Goal: Information Seeking & Learning: Learn about a topic

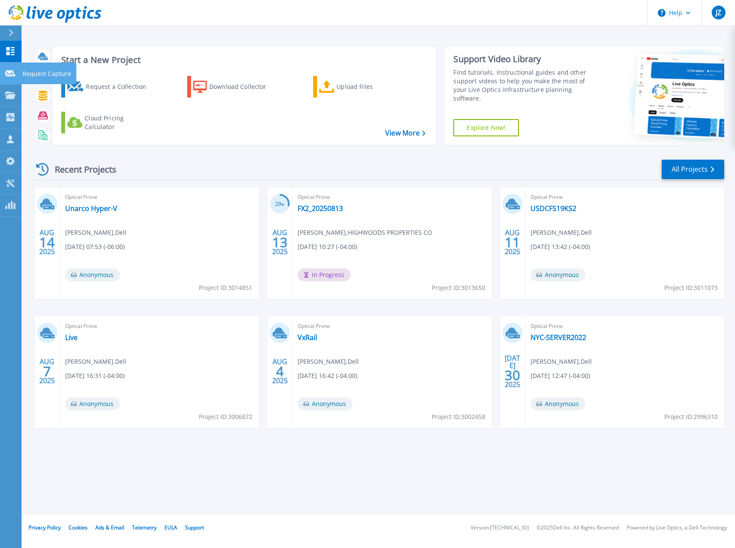
click at [13, 72] on icon at bounding box center [10, 73] width 10 height 6
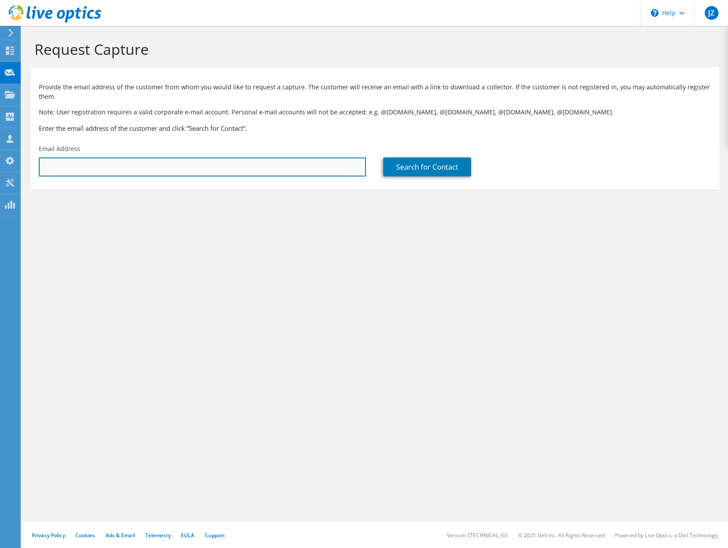
click at [144, 167] on input "text" at bounding box center [202, 166] width 327 height 19
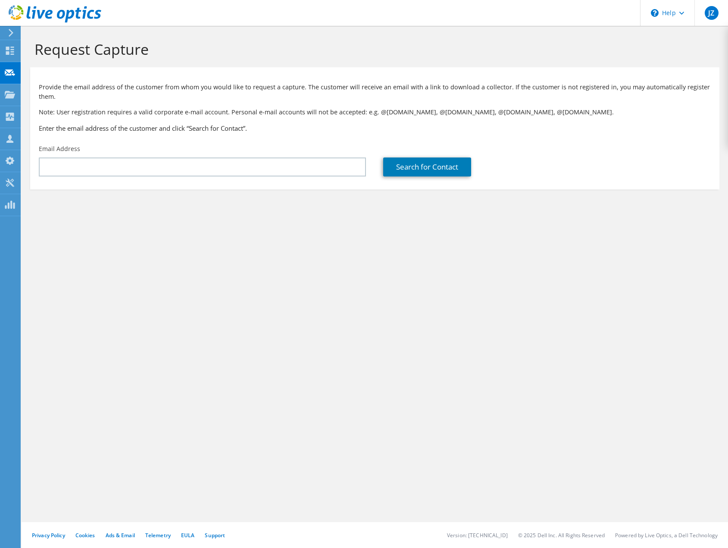
click at [306, 112] on p "Note: User registration requires a valid corporate e-mail account. Personal e-m…" at bounding box center [375, 111] width 672 height 9
click at [282, 128] on h3 "Enter the email address of the customer and click “Search for Contact”." at bounding box center [375, 127] width 672 height 9
drag, startPoint x: 320, startPoint y: 373, endPoint x: 251, endPoint y: 198, distance: 188.3
click at [318, 360] on div "Request Capture Provide the email address of the customer from whom you would l…" at bounding box center [375, 287] width 707 height 522
click at [279, 157] on div "Email Address" at bounding box center [202, 160] width 344 height 41
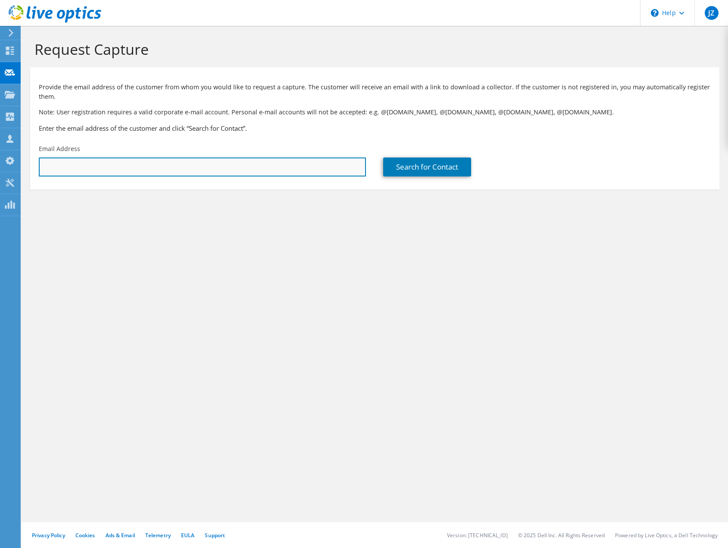
click at [280, 167] on input "text" at bounding box center [202, 166] width 327 height 19
paste input "[PERSON_NAME][EMAIL_ADDRESS][PERSON_NAME][DOMAIN_NAME]"
type input "[PERSON_NAME][EMAIL_ADDRESS][PERSON_NAME][DOMAIN_NAME]"
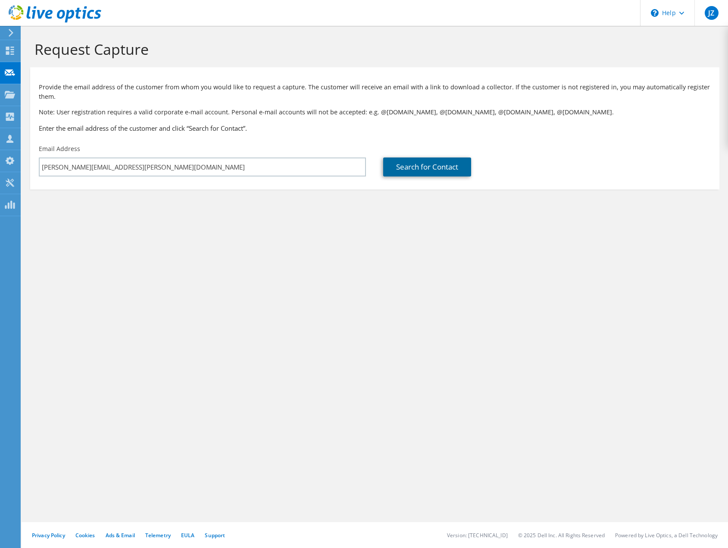
click at [410, 162] on link "Search for Contact" at bounding box center [427, 166] width 88 height 19
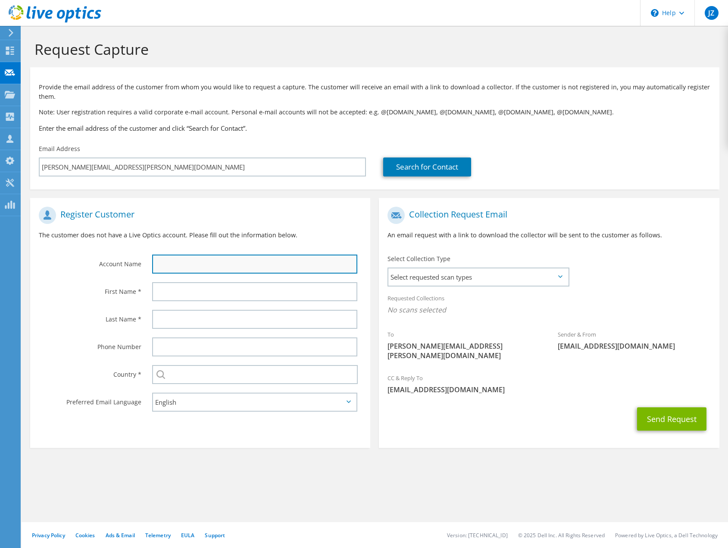
click at [247, 265] on input "text" at bounding box center [254, 263] width 205 height 19
type input "Justin"
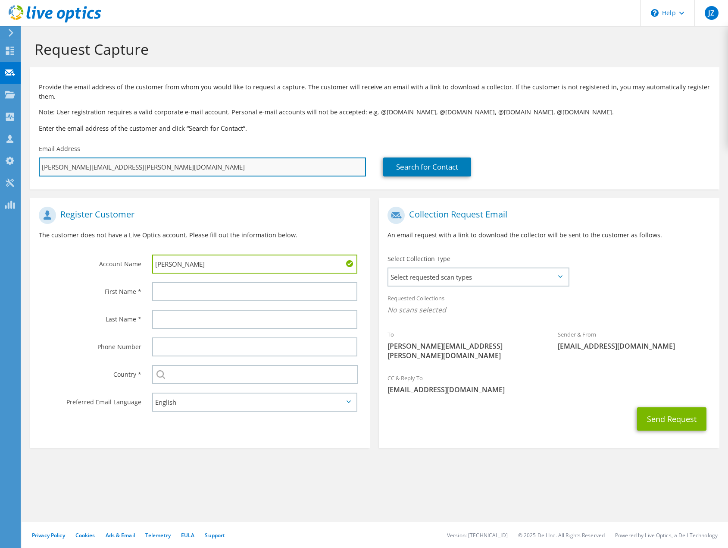
click at [72, 167] on input "justin.lamprecht@socotec.us" at bounding box center [202, 166] width 327 height 19
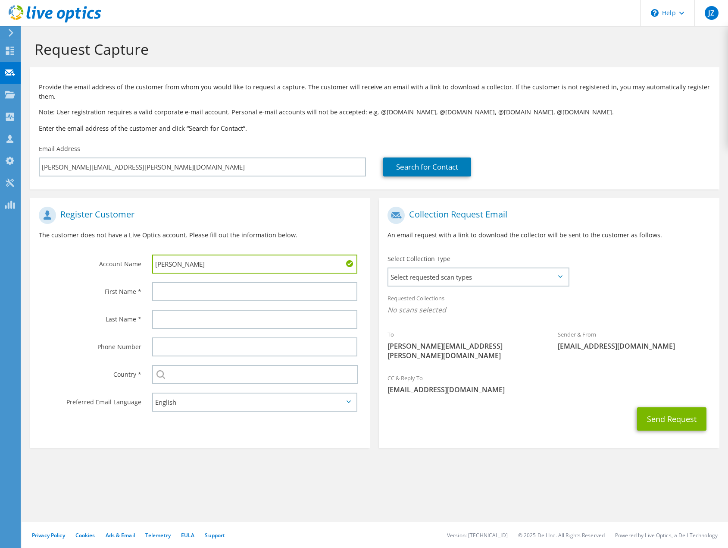
click at [213, 302] on div at bounding box center [257, 292] width 227 height 28
click at [213, 291] on input "text" at bounding box center [254, 291] width 205 height 19
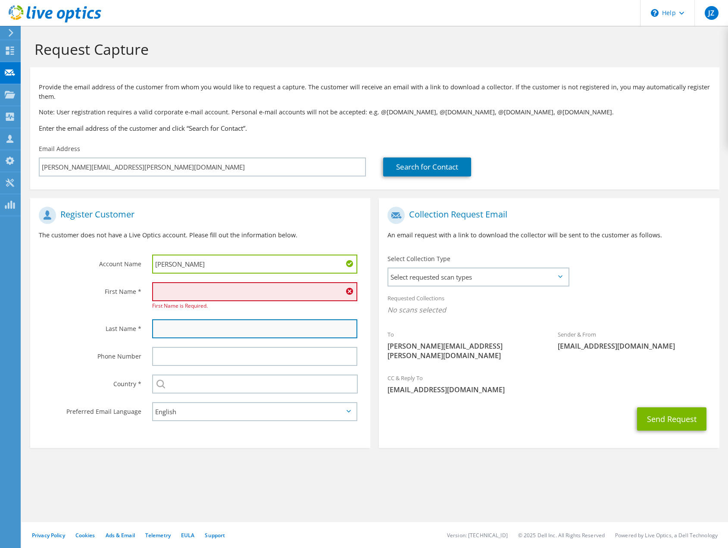
click at [343, 321] on input "text" at bounding box center [254, 328] width 205 height 19
paste input "lamprecht"
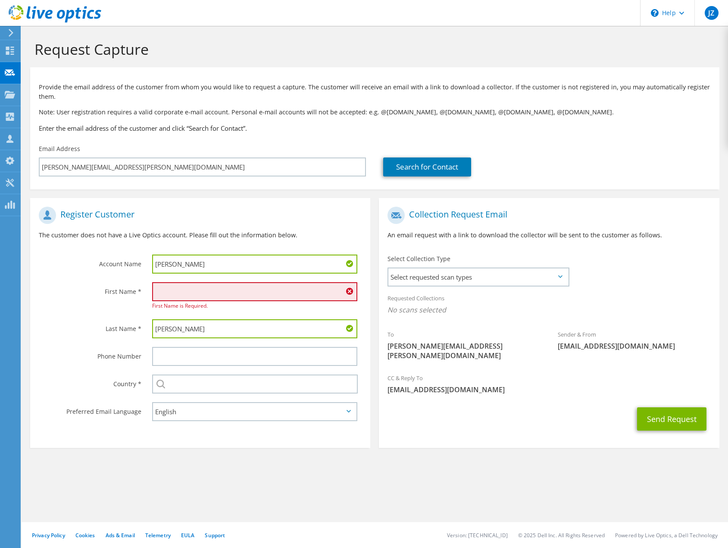
type input "lamprecht"
click at [246, 294] on input "text" at bounding box center [254, 291] width 205 height 19
click at [175, 287] on input "text" at bounding box center [254, 291] width 205 height 19
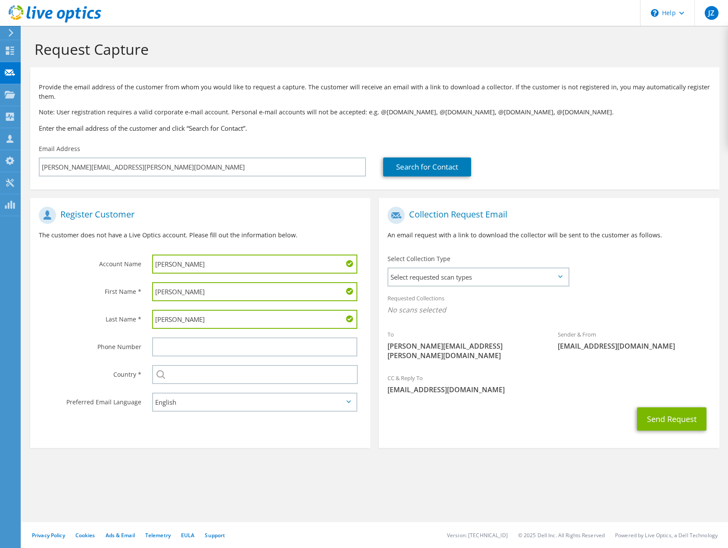
type input "Justin"
drag, startPoint x: 200, startPoint y: 269, endPoint x: 109, endPoint y: 254, distance: 92.3
click at [109, 254] on div "Account Name Justin" at bounding box center [200, 239] width 340 height 75
type input "Socotec"
drag, startPoint x: 157, startPoint y: 319, endPoint x: 164, endPoint y: 315, distance: 8.9
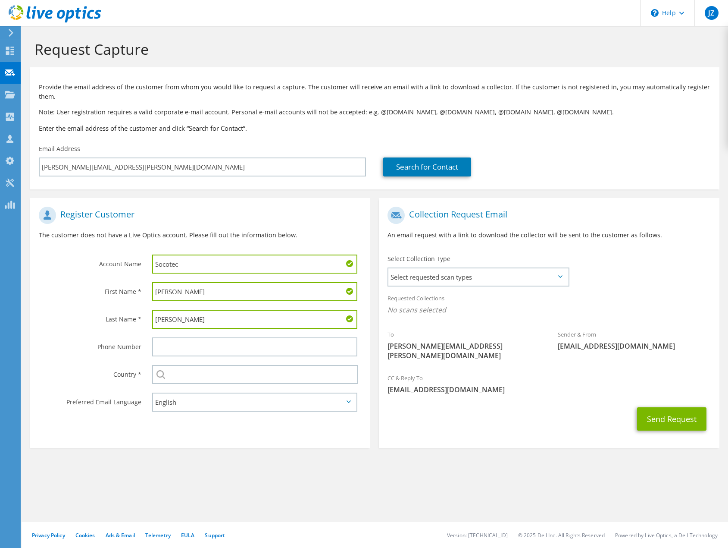
click at [158, 318] on input "lamprecht" at bounding box center [254, 319] width 205 height 19
type input "Lamprecht"
drag, startPoint x: 290, startPoint y: 511, endPoint x: 243, endPoint y: 393, distance: 127.7
click at [282, 476] on div "Request Capture Provide the email address of the customer from whom you would l…" at bounding box center [375, 287] width 707 height 522
click at [248, 372] on input "text" at bounding box center [255, 374] width 206 height 19
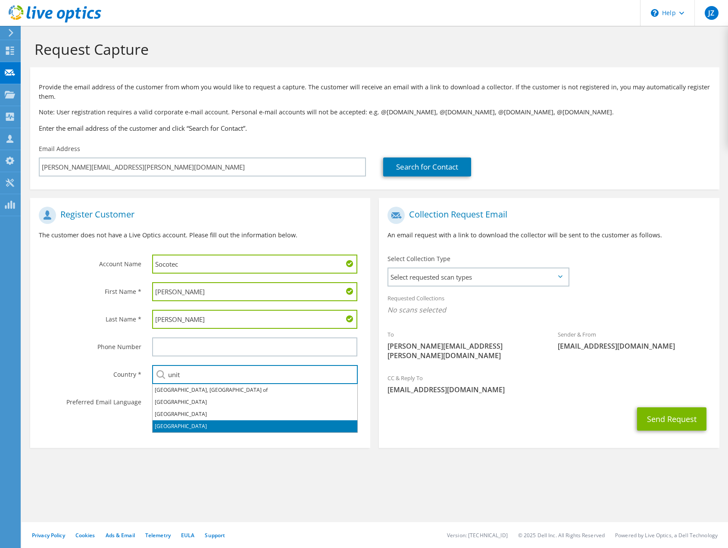
click at [232, 425] on li "United States" at bounding box center [255, 426] width 205 height 12
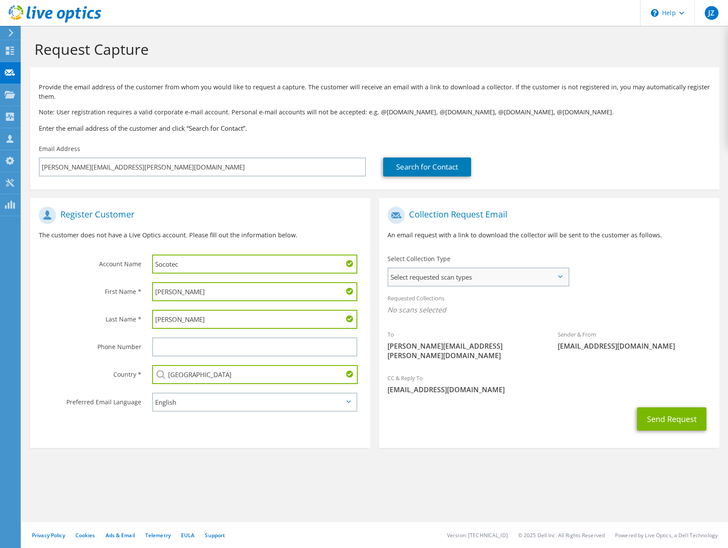
type input "United States"
click at [489, 277] on span "Select requested scan types" at bounding box center [477, 276] width 179 height 17
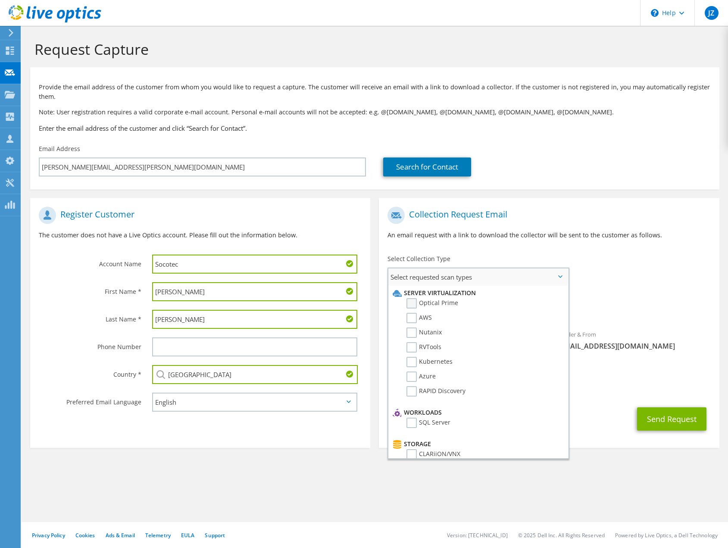
click at [447, 304] on label "Optical Prime" at bounding box center [433, 303] width 52 height 10
click at [0, 0] on input "Optical Prime" at bounding box center [0, 0] width 0 height 0
click at [612, 283] on div "To justin.lamprecht@socotec.us Sender & From liveoptics@liveoptics.com" at bounding box center [549, 286] width 340 height 169
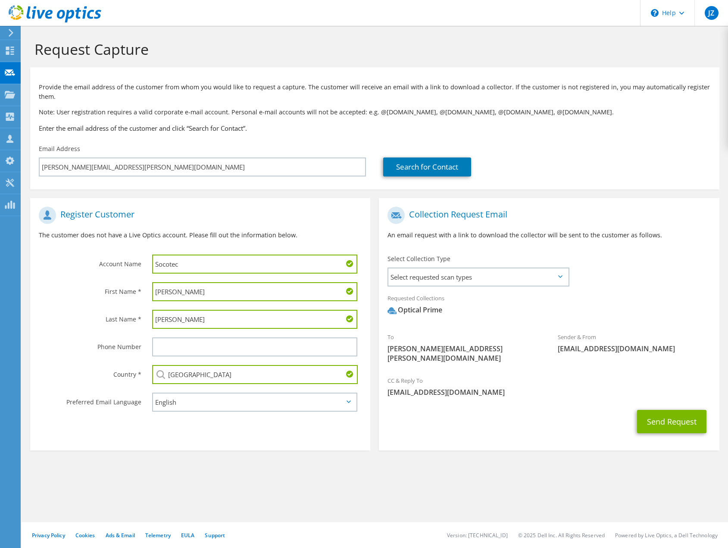
click at [520, 442] on div "Collection Request Email An email request with a link to download the collector…" at bounding box center [549, 326] width 349 height 257
click at [665, 414] on button "Send Request" at bounding box center [671, 421] width 69 height 23
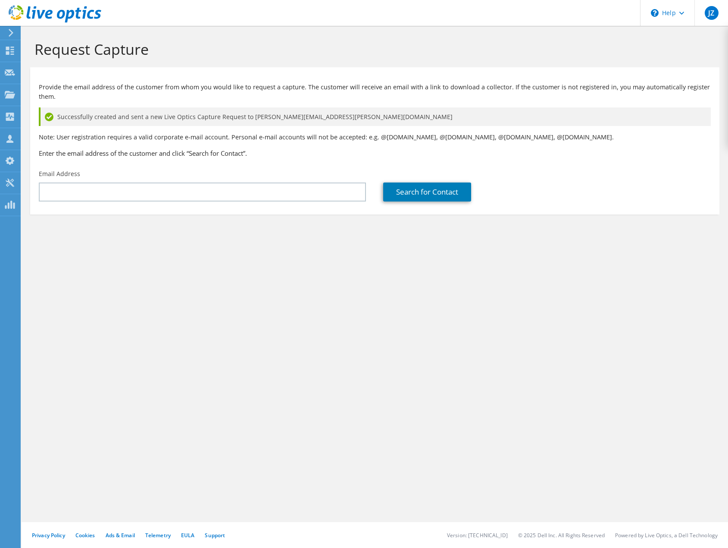
click at [348, 304] on div "Request Capture Provide the email address of the customer from whom you would l…" at bounding box center [375, 287] width 707 height 522
click at [161, 411] on div "Request Capture Provide the email address of the customer from whom you would l…" at bounding box center [375, 287] width 707 height 522
click at [241, 304] on div "Request Capture Provide the email address of the customer from whom you would l…" at bounding box center [375, 287] width 707 height 522
click at [174, 275] on div "Request Capture Provide the email address of the customer from whom you would l…" at bounding box center [375, 287] width 707 height 522
click at [235, 301] on div "Request Capture Provide the email address of the customer from whom you would l…" at bounding box center [375, 287] width 707 height 522
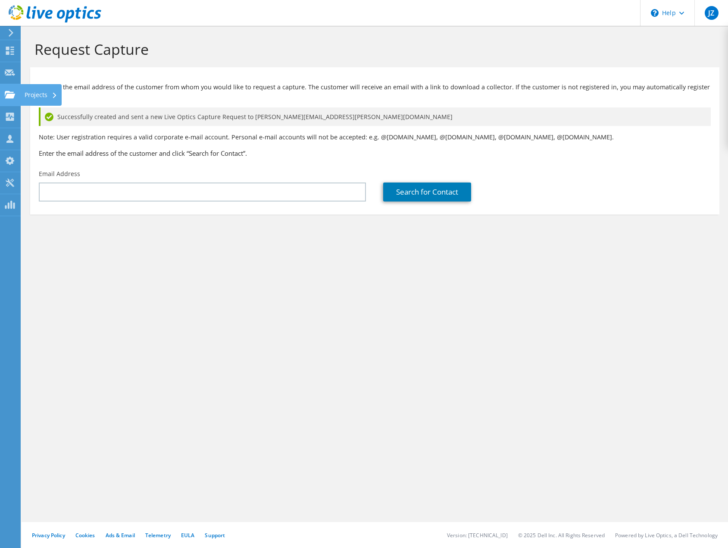
click at [8, 94] on use at bounding box center [10, 94] width 10 height 7
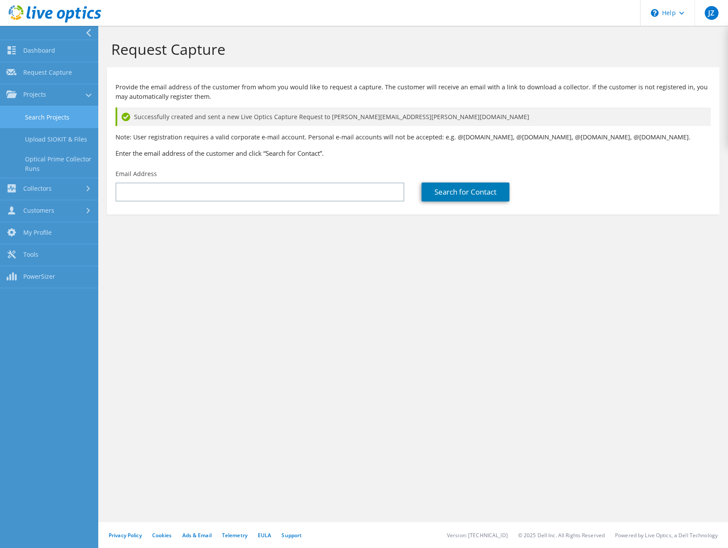
click at [41, 117] on link "Search Projects" at bounding box center [49, 117] width 98 height 22
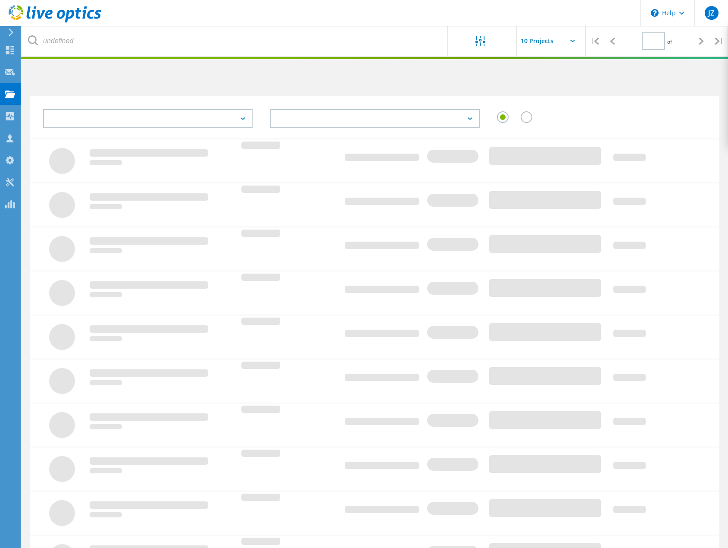
type input "1"
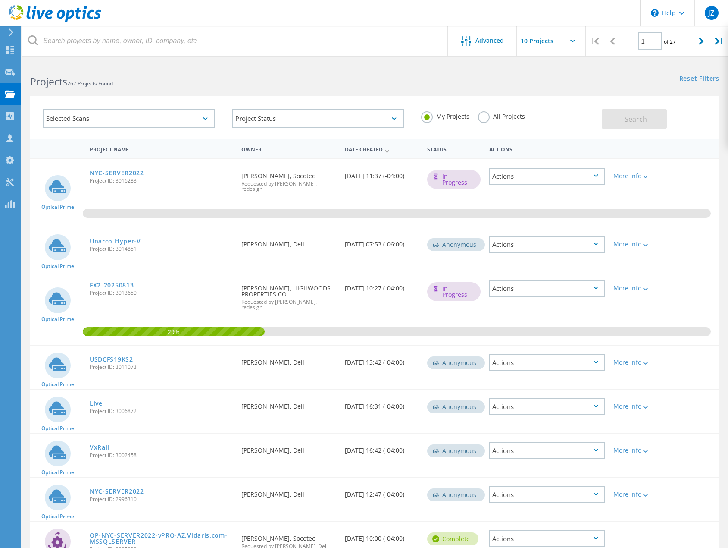
click at [126, 171] on link "NYC-SERVER2022" at bounding box center [117, 173] width 54 height 6
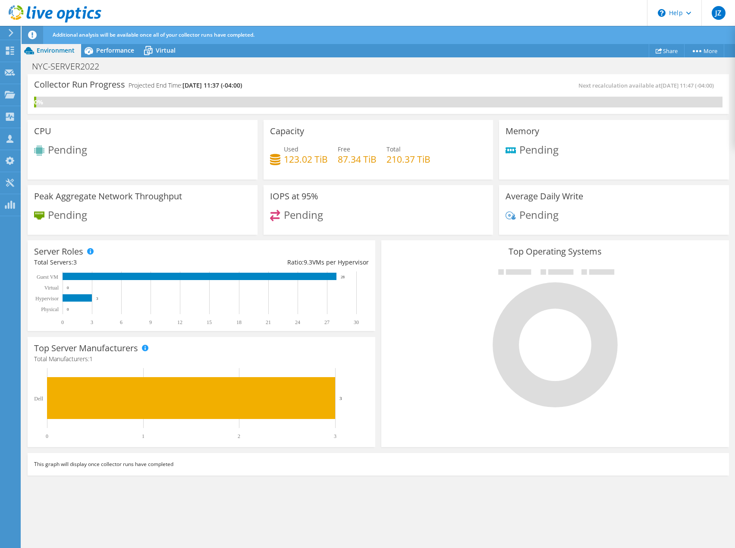
click at [400, 132] on div "Capacity Used 123.02 TiB Free 87.34 TiB Total 210.37 TiB" at bounding box center [378, 149] width 230 height 59
click at [115, 49] on span "Performance" at bounding box center [115, 50] width 38 height 8
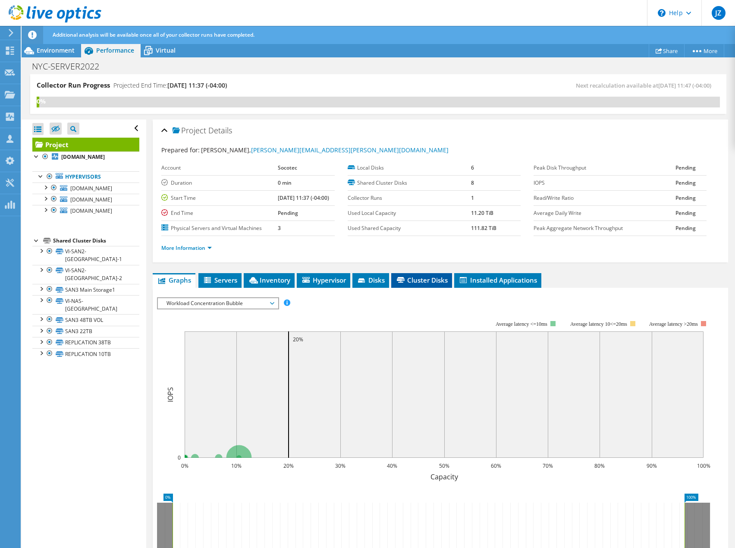
click at [423, 280] on span "Cluster Disks" at bounding box center [421, 280] width 52 height 9
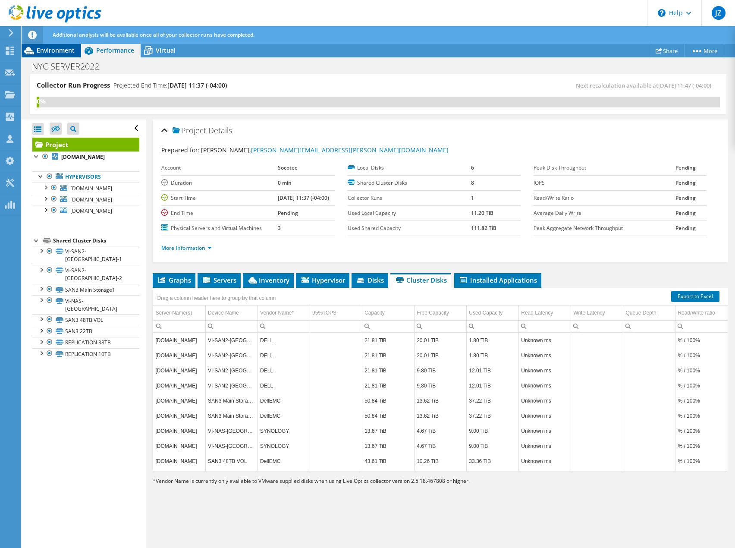
click at [68, 53] on span "Environment" at bounding box center [56, 50] width 38 height 8
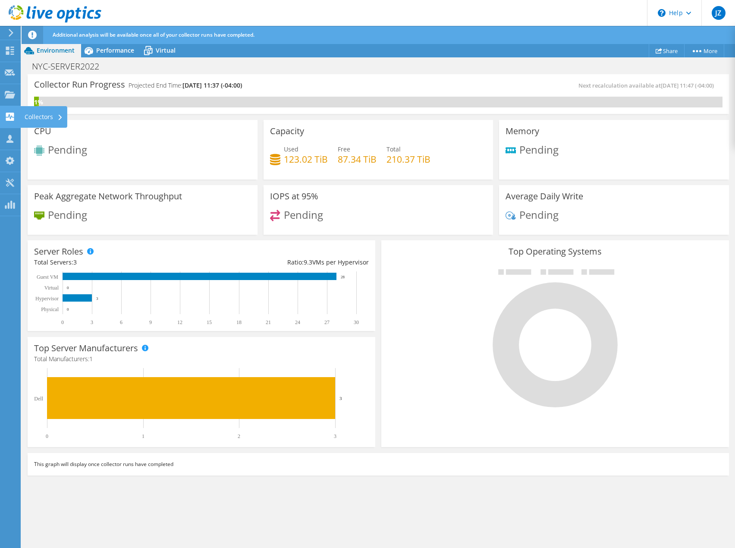
click at [8, 117] on icon at bounding box center [10, 117] width 10 height 8
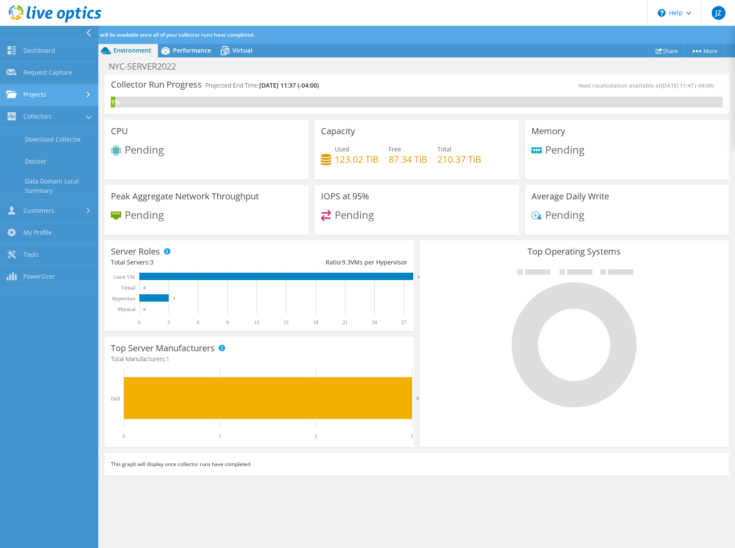
click at [57, 90] on link "Projects" at bounding box center [49, 95] width 98 height 22
click at [56, 118] on link "Search Projects" at bounding box center [49, 117] width 98 height 22
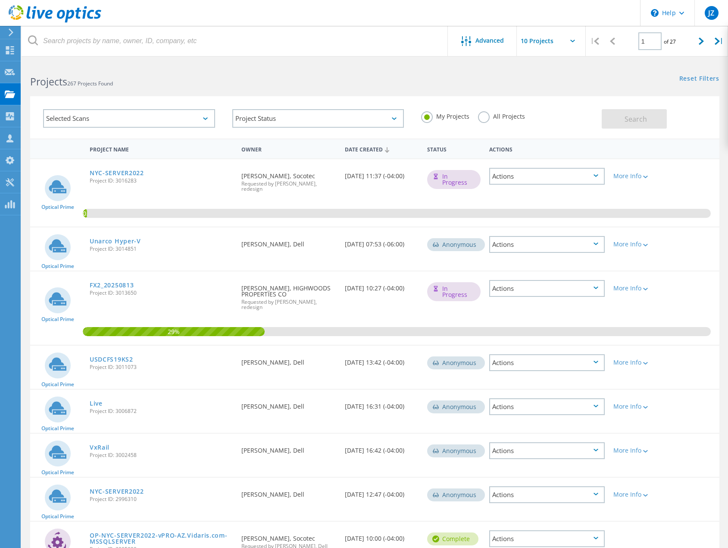
click at [487, 115] on label "All Projects" at bounding box center [501, 115] width 47 height 8
click at [0, 0] on input "All Projects" at bounding box center [0, 0] width 0 height 0
click at [633, 114] on span "Search" at bounding box center [636, 118] width 22 height 9
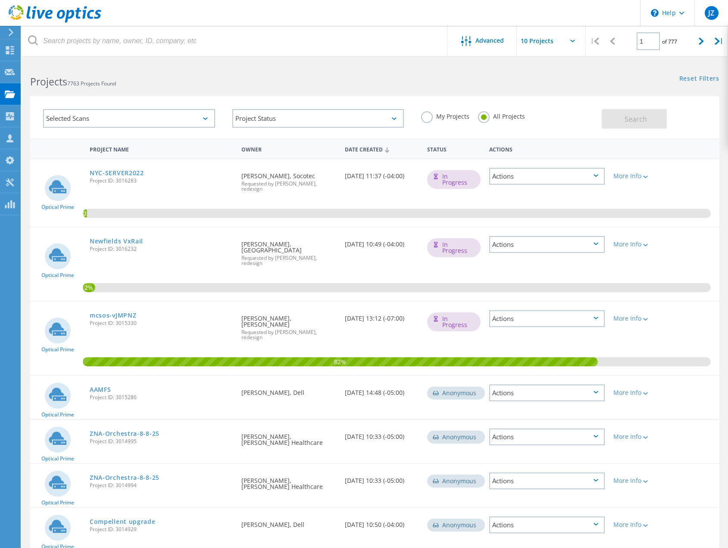
click at [141, 118] on div "Selected Scans" at bounding box center [129, 118] width 172 height 19
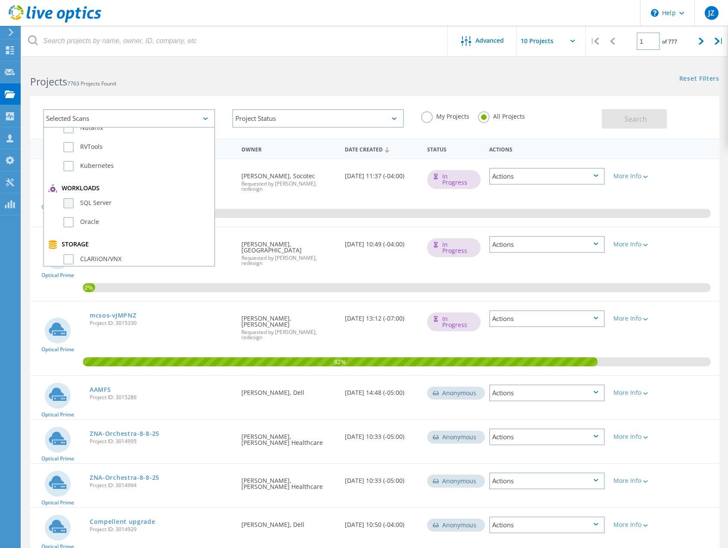
scroll to position [129, 0]
click at [99, 253] on label "PowerStore" at bounding box center [136, 254] width 147 height 10
click at [0, 0] on input "PowerStore" at bounding box center [0, 0] width 0 height 0
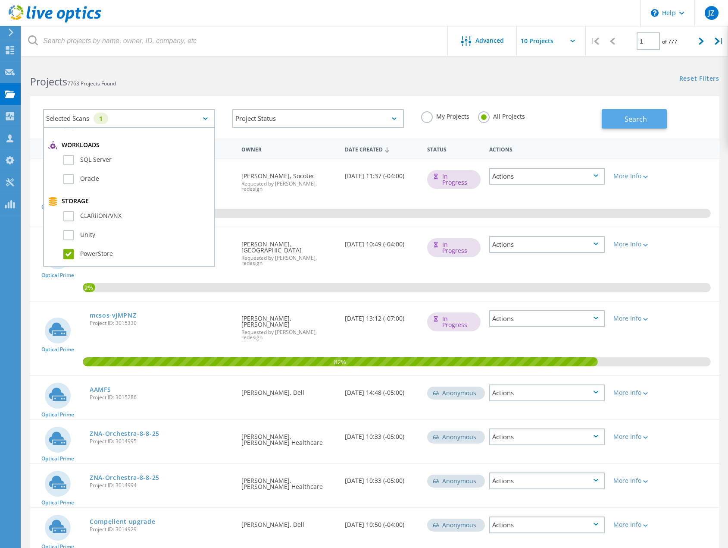
click at [643, 123] on span "Search" at bounding box center [636, 118] width 22 height 9
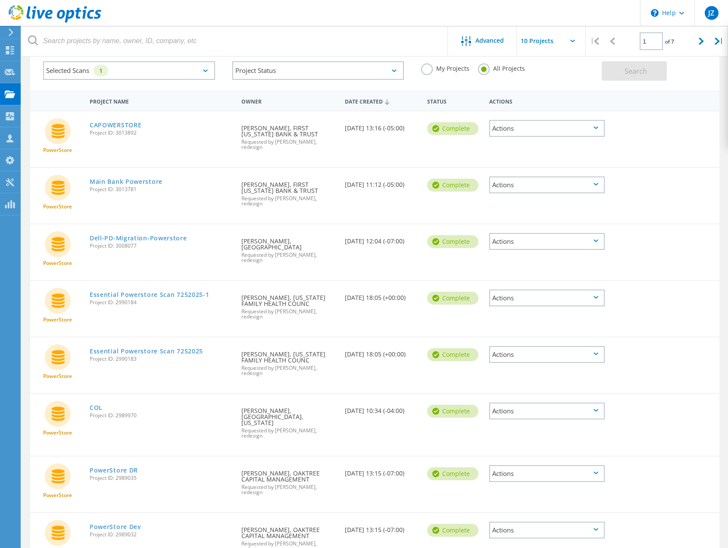
scroll to position [28, 0]
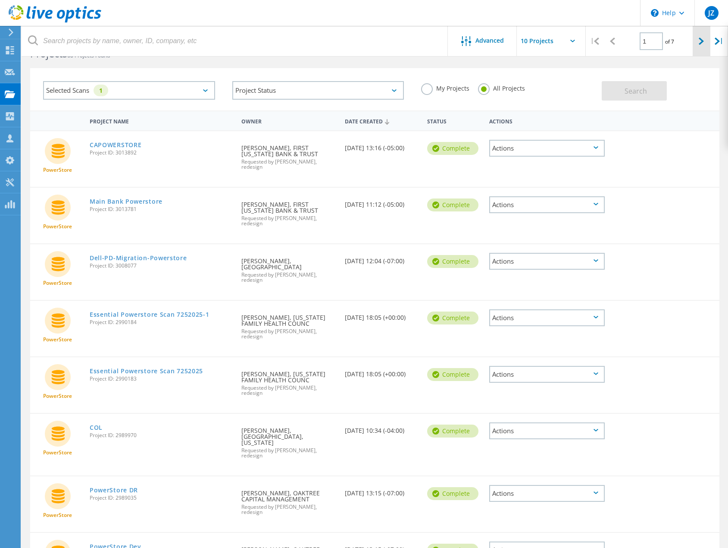
click at [700, 40] on icon at bounding box center [701, 41] width 5 height 7
type input "2"
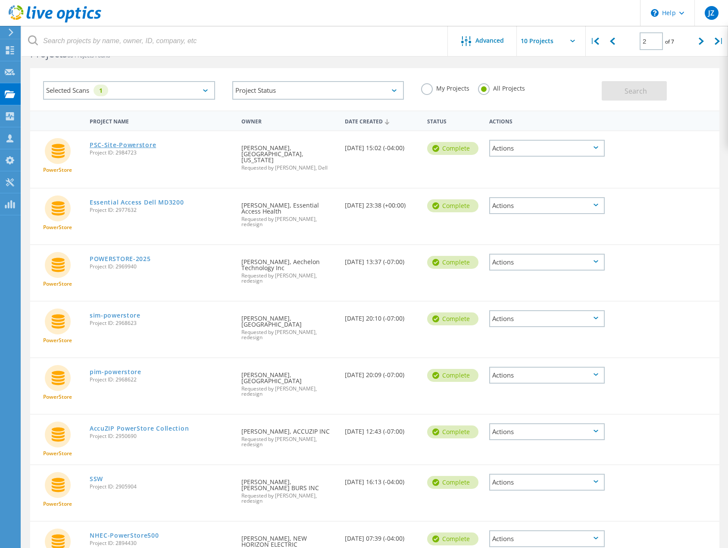
click at [134, 142] on link "PSC-Site-Powerstore" at bounding box center [123, 145] width 66 height 6
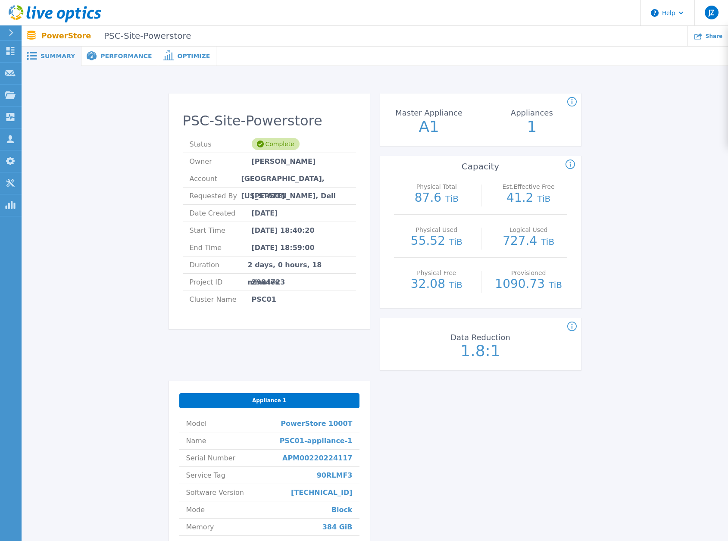
click at [608, 267] on div "PSC-Site-Powerstore Status Complete Owner [PERSON_NAME] Account [GEOGRAPHIC_DAT…" at bounding box center [374, 366] width 681 height 573
click at [112, 61] on div "Performance" at bounding box center [119, 56] width 77 height 19
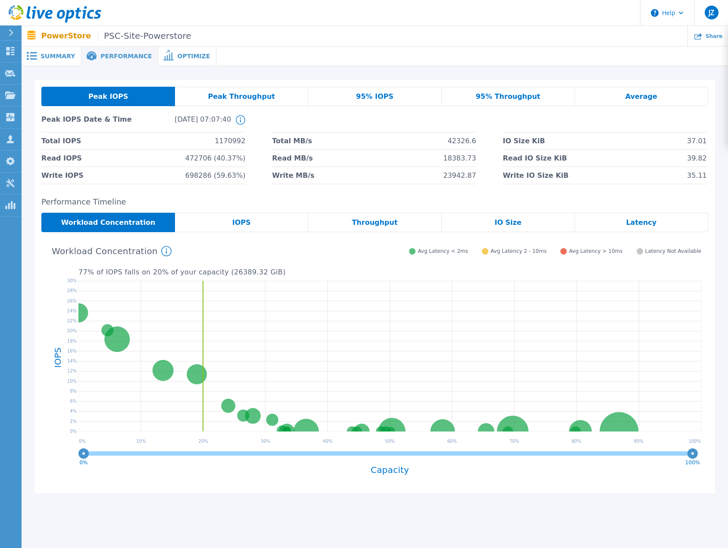
click at [58, 53] on span "Summary" at bounding box center [58, 56] width 34 height 6
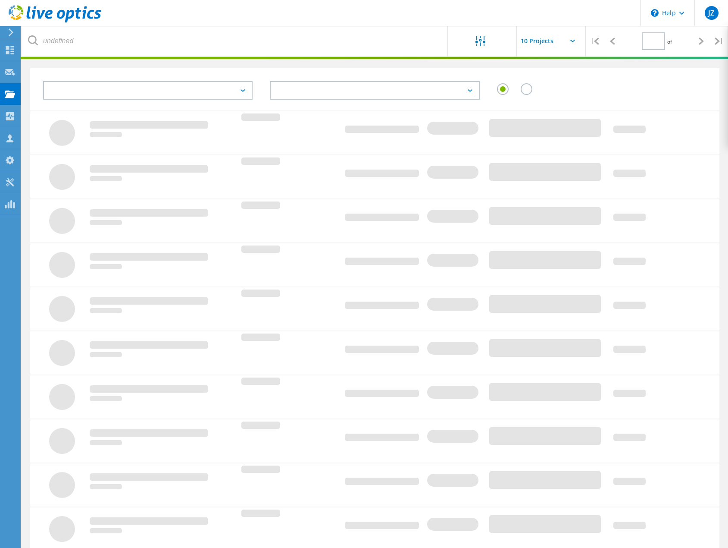
type input "1"
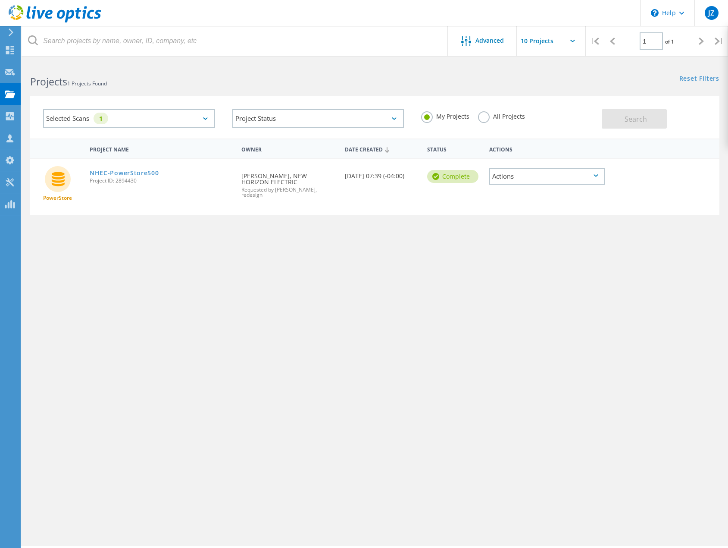
click at [483, 113] on label "All Projects" at bounding box center [501, 115] width 47 height 8
click at [0, 0] on input "All Projects" at bounding box center [0, 0] width 0 height 0
click at [672, 120] on div "Search" at bounding box center [658, 114] width 113 height 28
click at [646, 123] on span "Search" at bounding box center [636, 118] width 22 height 9
click at [479, 116] on label "All Projects" at bounding box center [501, 115] width 47 height 8
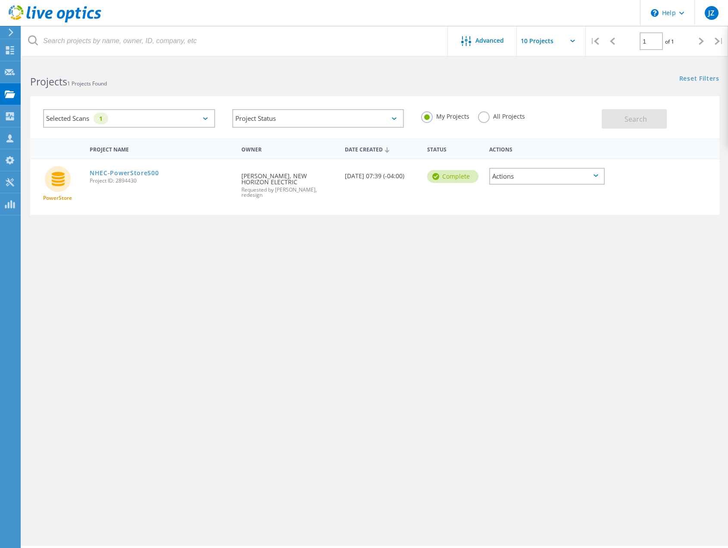
click at [0, 0] on input "All Projects" at bounding box center [0, 0] width 0 height 0
click at [629, 120] on span "Search" at bounding box center [636, 118] width 22 height 9
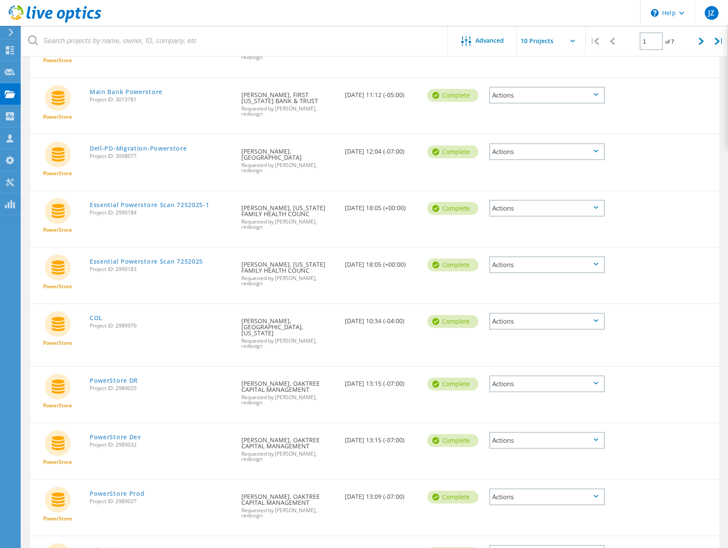
scroll to position [157, 0]
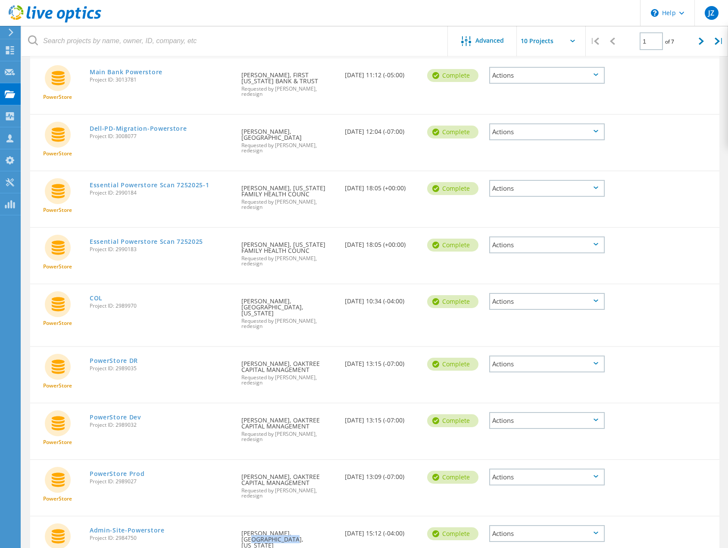
drag, startPoint x: 289, startPoint y: 478, endPoint x: 265, endPoint y: 488, distance: 25.7
click at [265, 516] on div "Requested By Brian Converse, FORSYTH COUNTY, GEORGIA Requested by Eric Shouse, …" at bounding box center [288, 540] width 103 height 48
click at [270, 516] on div "Requested By Brian Converse, FORSYTH COUNTY, GEORGIA Requested by Eric Shouse, …" at bounding box center [288, 540] width 103 height 48
drag, startPoint x: 288, startPoint y: 478, endPoint x: 264, endPoint y: 489, distance: 25.5
click at [264, 516] on div "Requested By Brian Converse, FORSYTH COUNTY, GEORGIA Requested by Eric Shouse, …" at bounding box center [288, 540] width 103 height 48
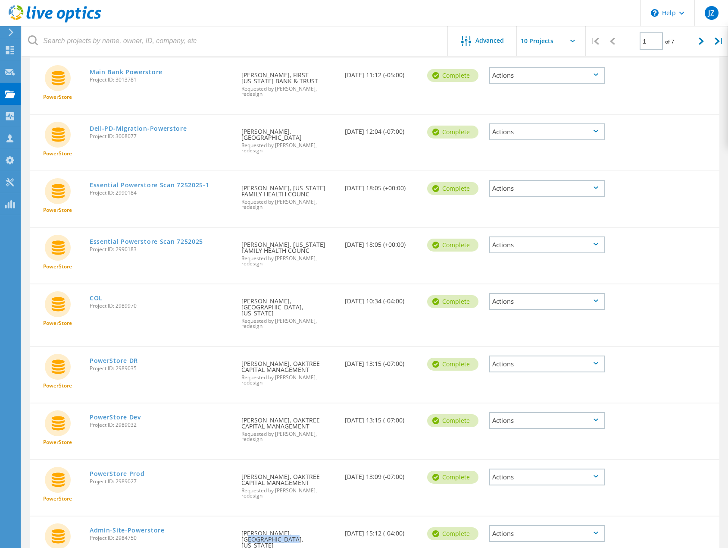
copy div "FORSYTH COUNTY"
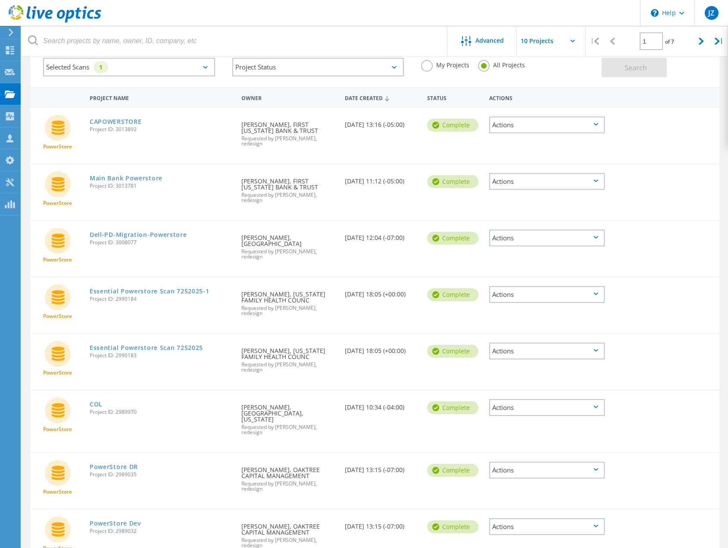
scroll to position [0, 0]
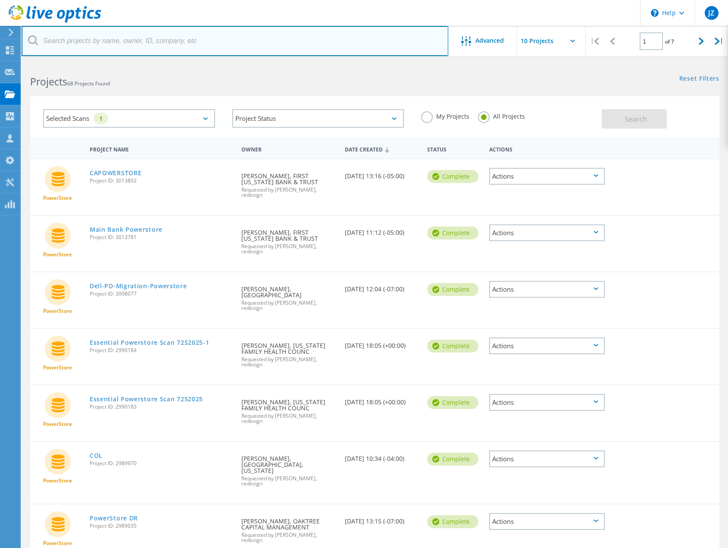
click at [189, 45] on input "text" at bounding box center [235, 41] width 427 height 30
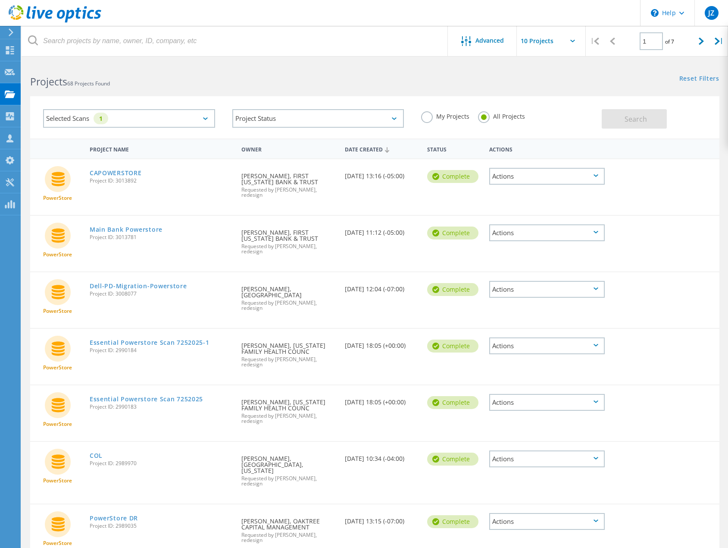
click at [187, 117] on div "Selected Scans 1" at bounding box center [129, 118] width 172 height 19
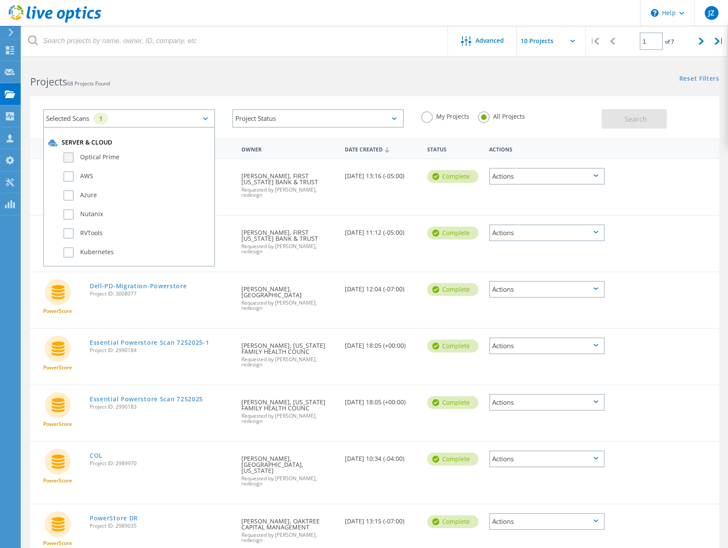
click at [121, 152] on label "Optical Prime" at bounding box center [136, 157] width 147 height 10
click at [0, 0] on input "Optical Prime" at bounding box center [0, 0] width 0 height 0
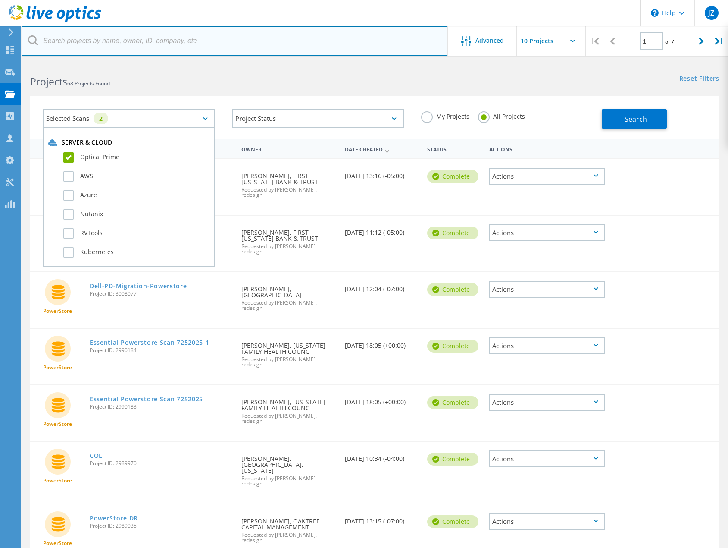
click at [180, 43] on input "text" at bounding box center [235, 41] width 427 height 30
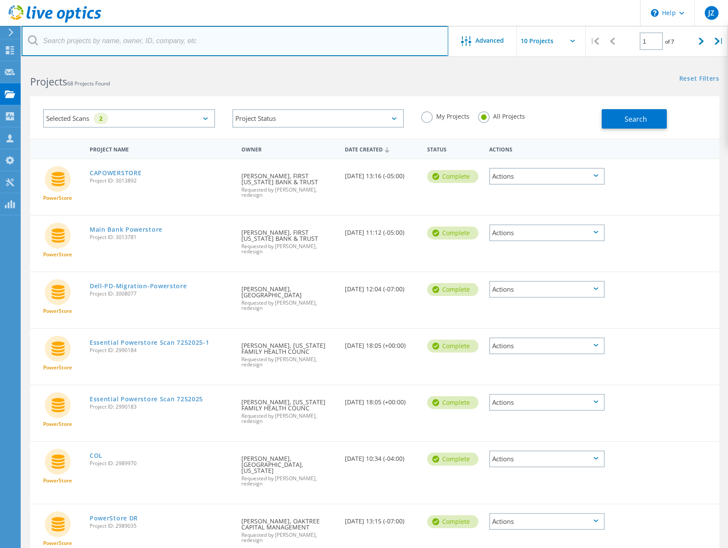
paste input "FORSYTH COUNTY"
type input "FORSYTH COUNTY"
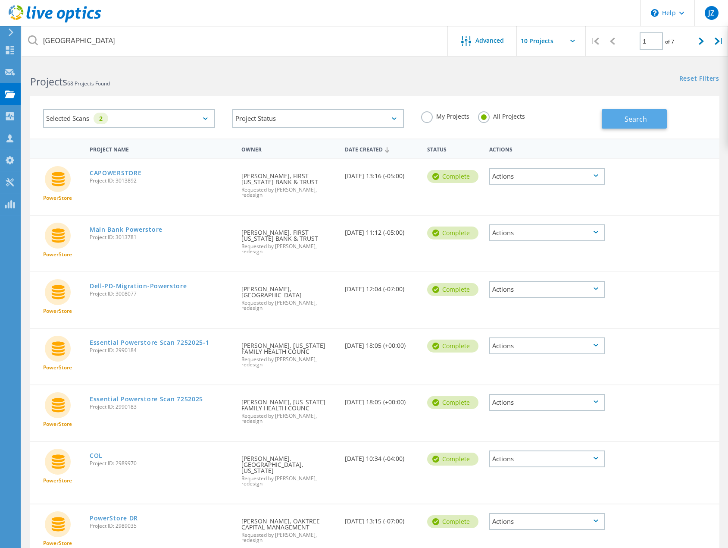
click at [632, 117] on span "Search" at bounding box center [636, 118] width 22 height 9
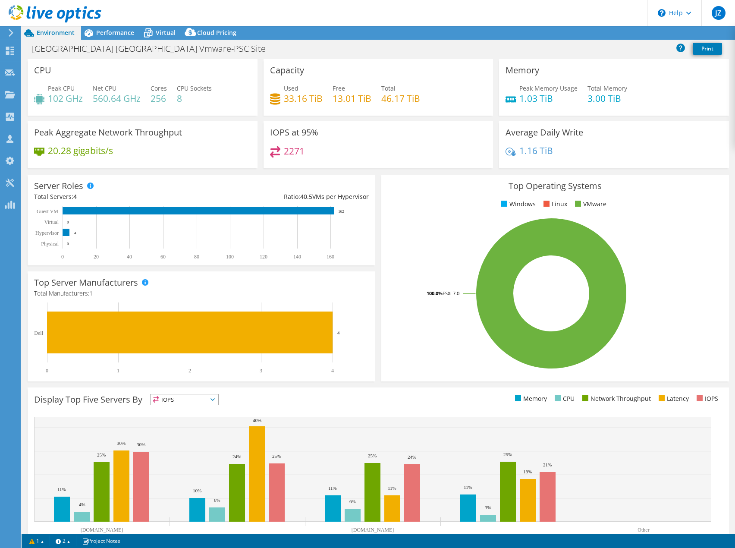
select select "USD"
click at [117, 34] on span "Performance" at bounding box center [115, 32] width 38 height 8
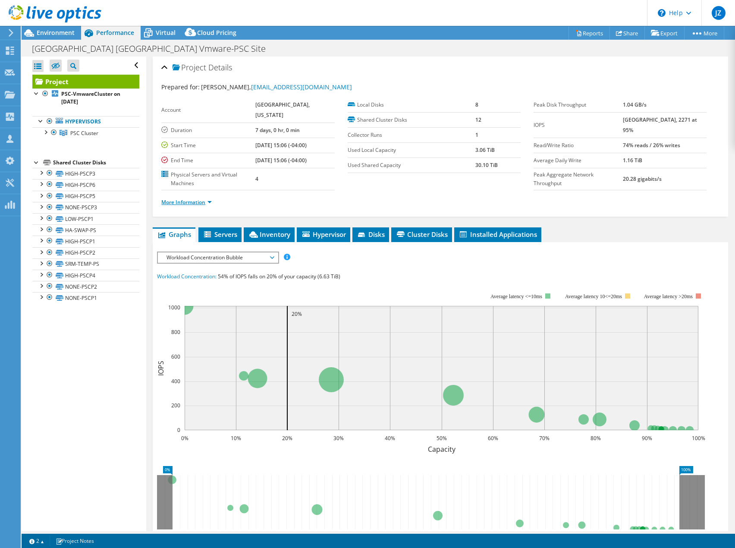
drag, startPoint x: 201, startPoint y: 196, endPoint x: 199, endPoint y: 201, distance: 6.2
click at [201, 196] on ul "More Information" at bounding box center [440, 201] width 558 height 12
click at [199, 206] on li "More Information" at bounding box center [189, 201] width 56 height 9
click at [200, 203] on link "More Information" at bounding box center [186, 201] width 50 height 7
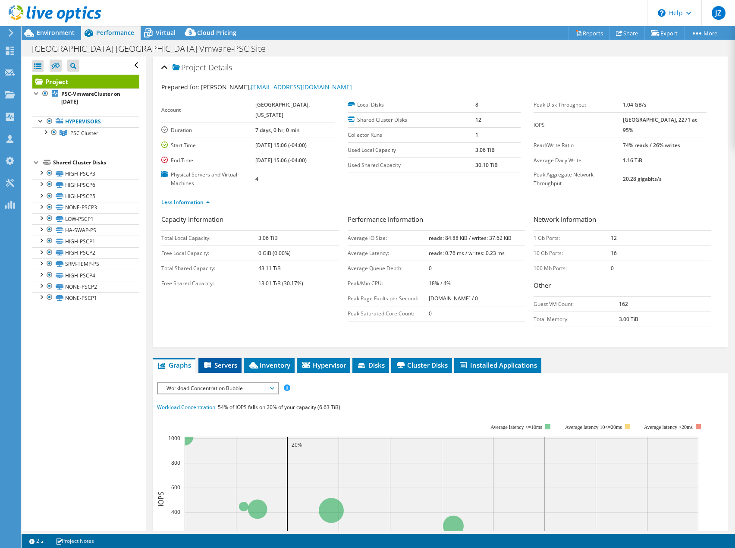
click at [235, 366] on span "Servers" at bounding box center [220, 364] width 34 height 9
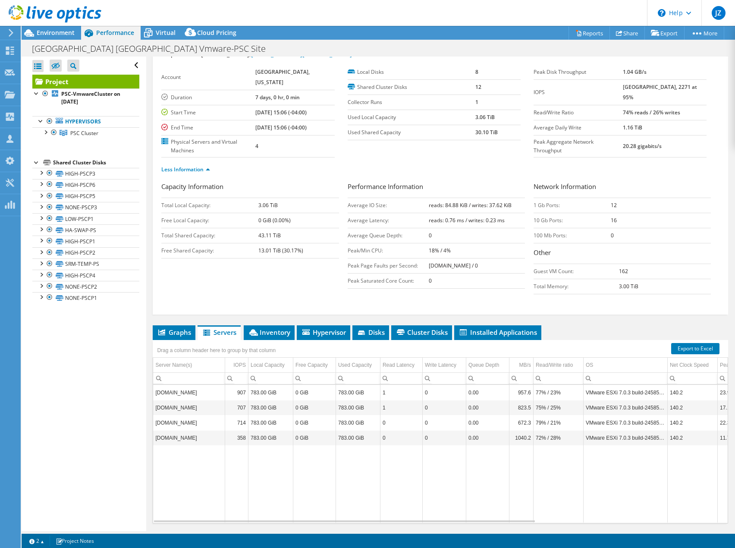
scroll to position [58, 0]
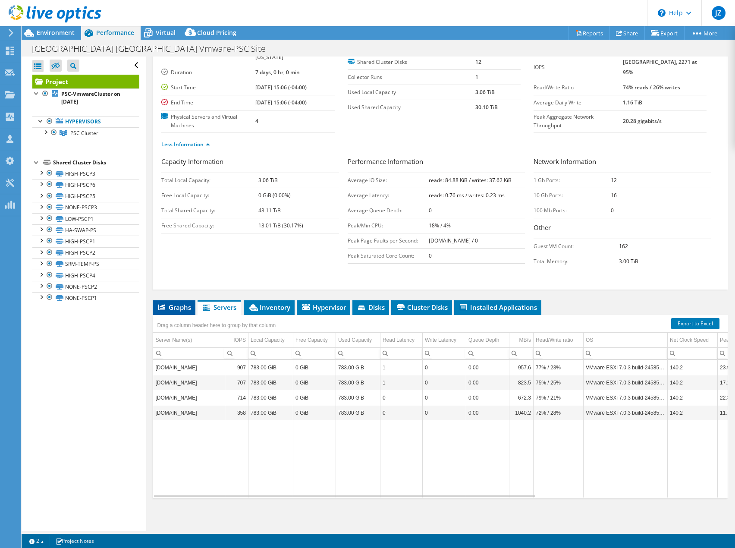
click at [175, 308] on span "Graphs" at bounding box center [174, 307] width 34 height 9
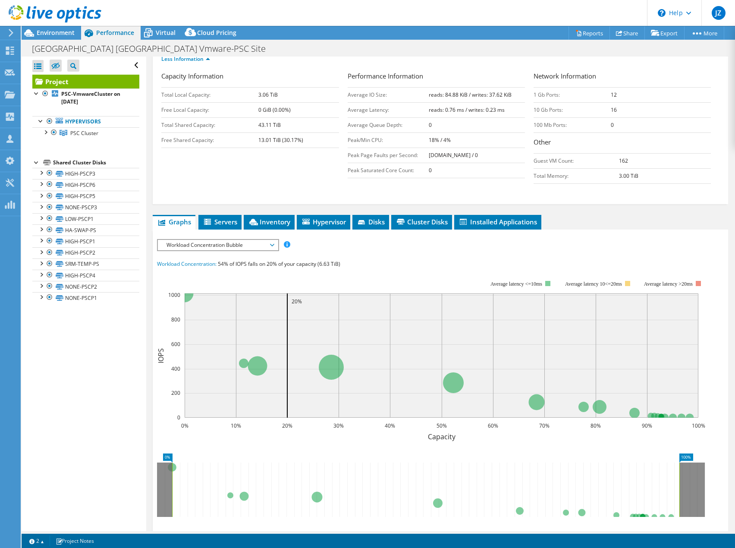
scroll to position [144, 0]
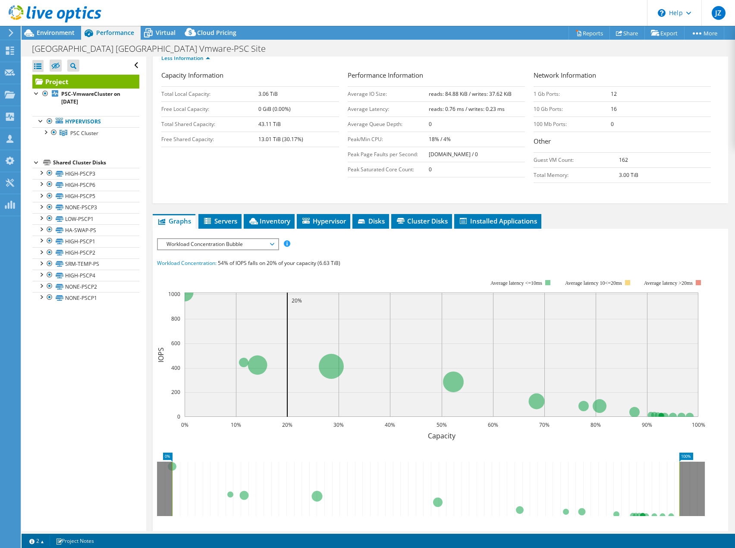
click at [246, 243] on span "Workload Concentration Bubble" at bounding box center [217, 244] width 111 height 10
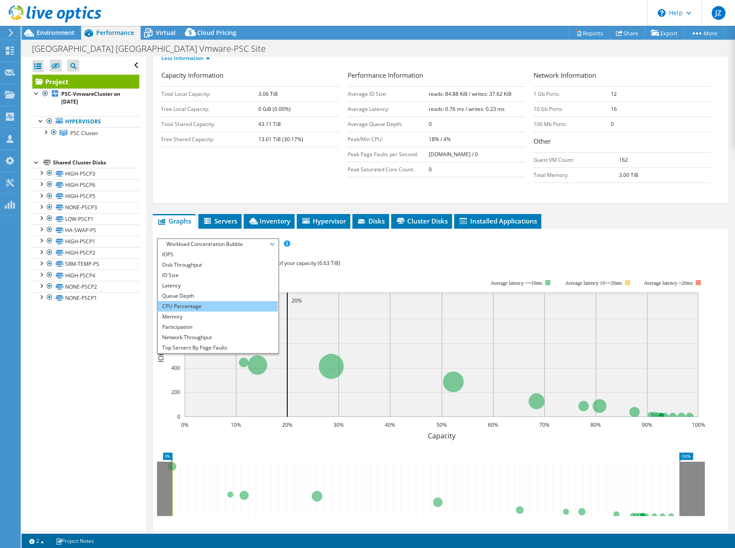
click at [202, 303] on li "CPU Percentage" at bounding box center [217, 306] width 119 height 10
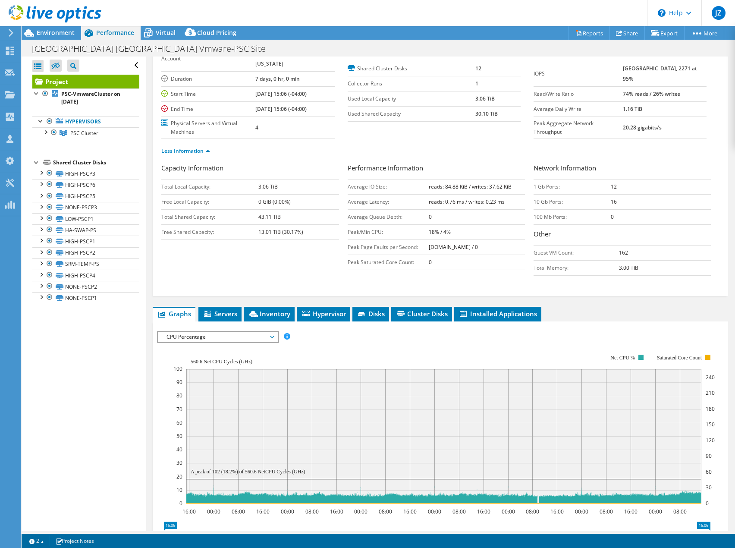
scroll to position [0, 0]
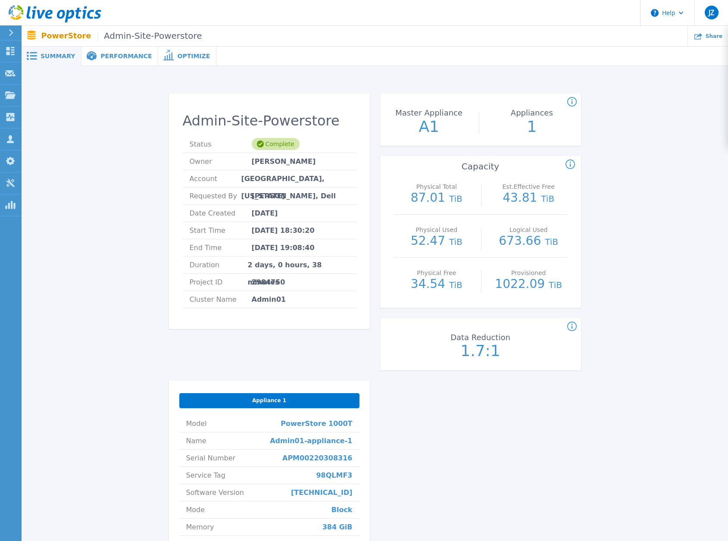
click at [108, 54] on span "Performance" at bounding box center [125, 56] width 51 height 6
click at [124, 58] on span "Performance" at bounding box center [125, 56] width 51 height 6
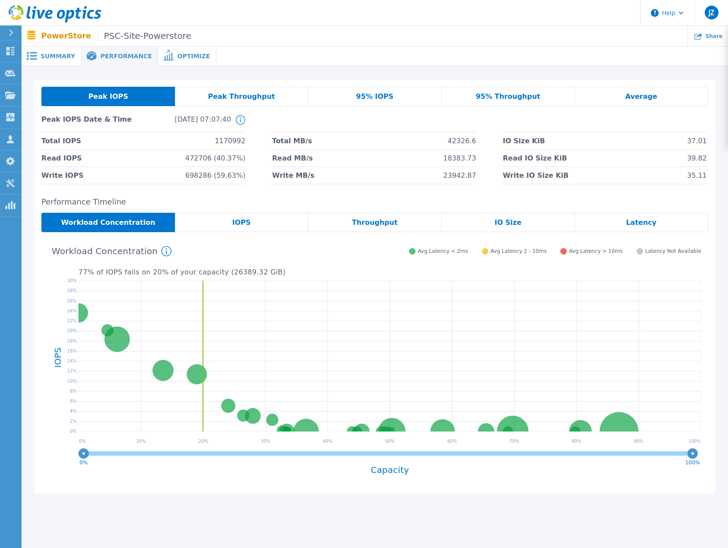
click at [373, 98] on span "95% IOPS" at bounding box center [375, 96] width 38 height 7
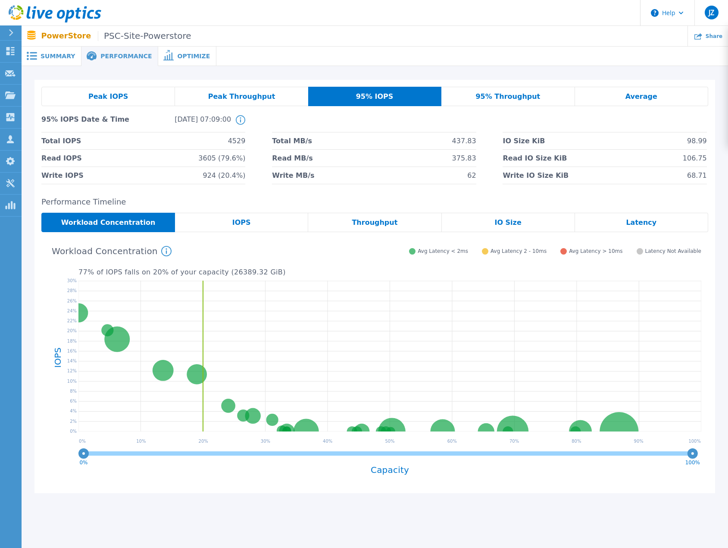
click at [120, 99] on span "Peak IOPS" at bounding box center [108, 96] width 40 height 7
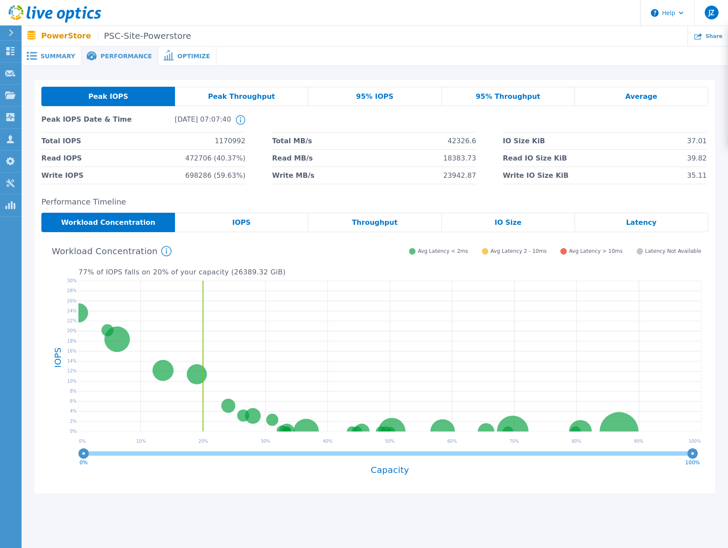
click at [271, 227] on div "IOPS" at bounding box center [241, 222] width 133 height 19
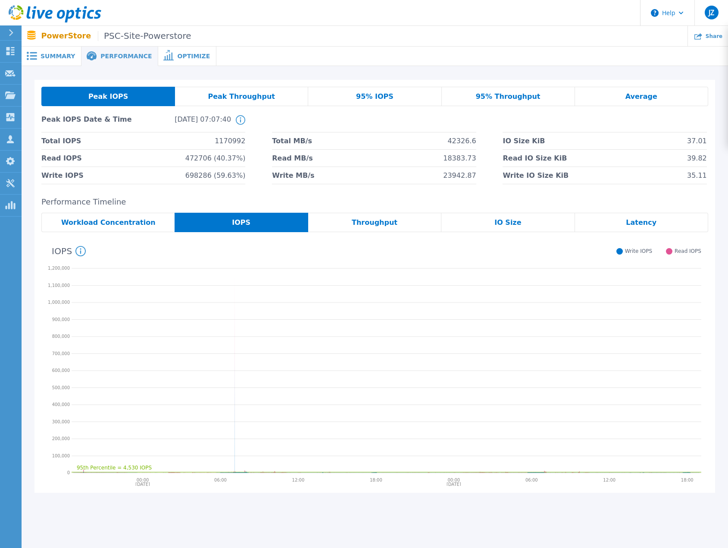
click at [381, 222] on span "Throughput" at bounding box center [375, 222] width 46 height 7
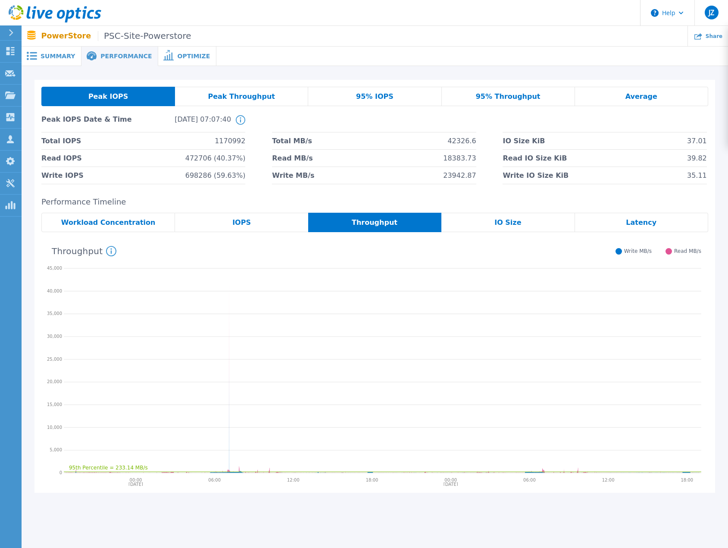
click at [507, 221] on span "IO Size" at bounding box center [508, 222] width 27 height 7
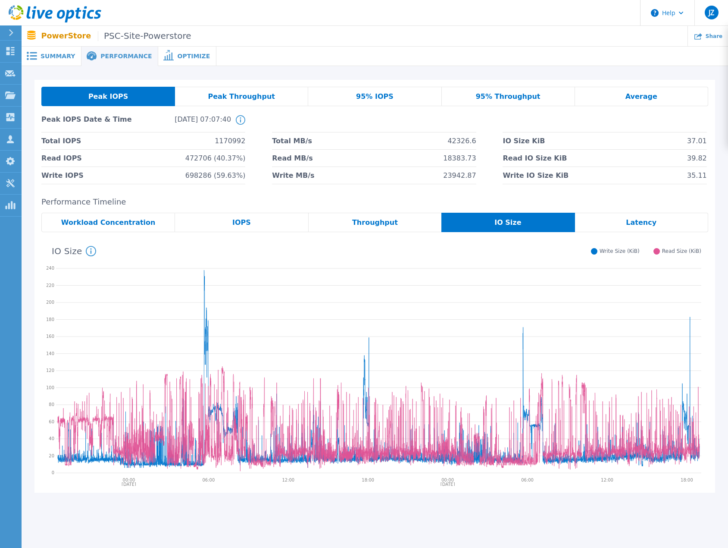
click at [118, 222] on span "Workload Concentration" at bounding box center [108, 222] width 94 height 7
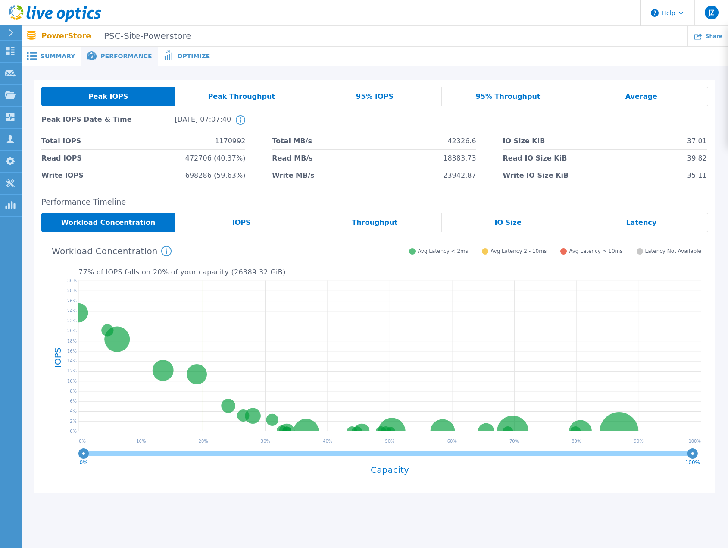
click at [185, 58] on span "Optimize" at bounding box center [193, 56] width 33 height 6
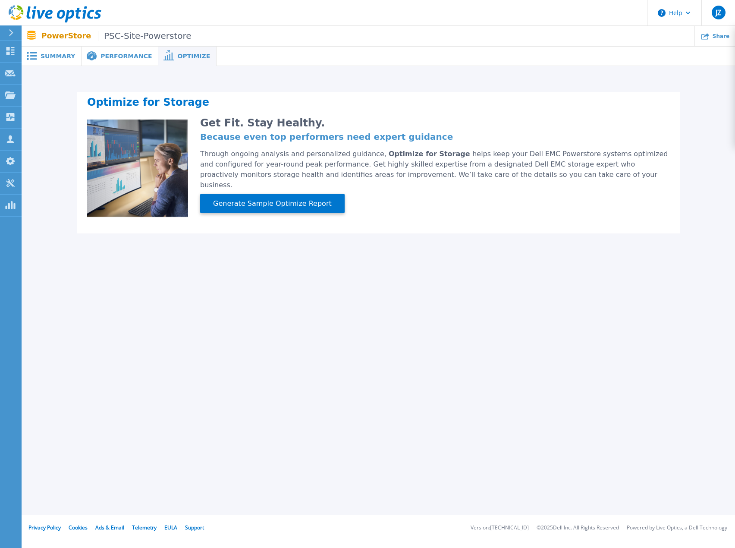
click at [122, 61] on div "Performance" at bounding box center [119, 56] width 77 height 19
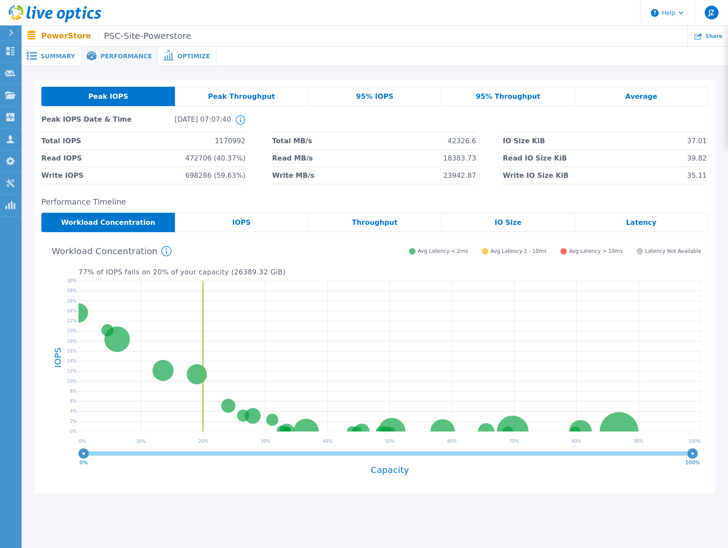
click at [256, 94] on span "Peak Throughput" at bounding box center [241, 96] width 67 height 7
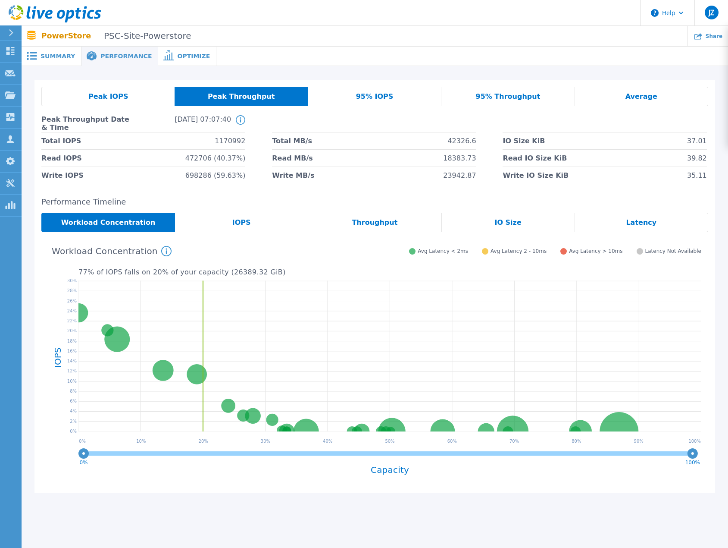
click at [360, 102] on div "95% IOPS" at bounding box center [374, 96] width 133 height 19
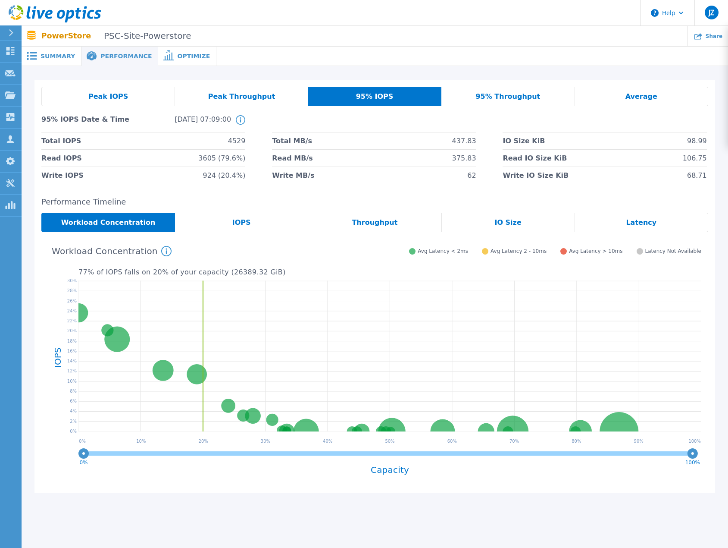
click at [511, 97] on span "95% Throughput" at bounding box center [508, 96] width 65 height 7
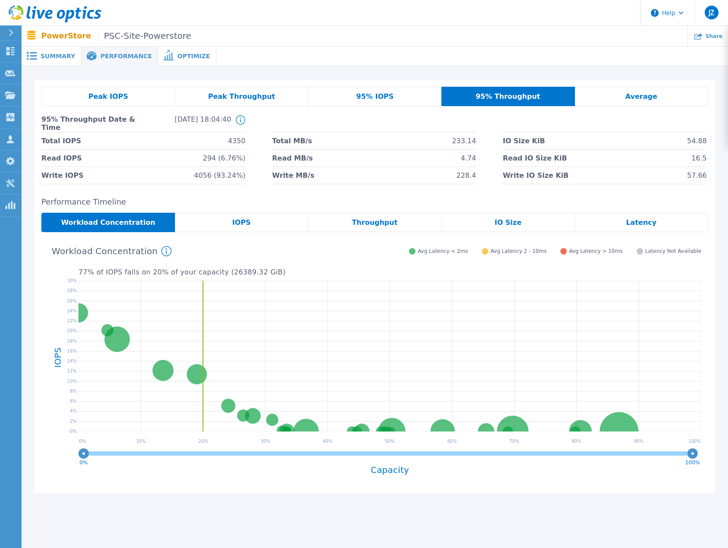
click at [603, 95] on div "Average" at bounding box center [641, 96] width 133 height 19
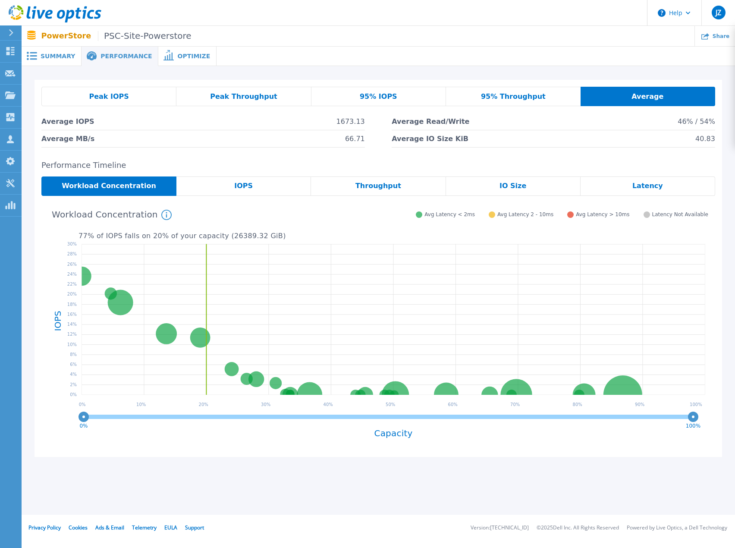
click at [53, 61] on div "Summary" at bounding box center [52, 56] width 60 height 19
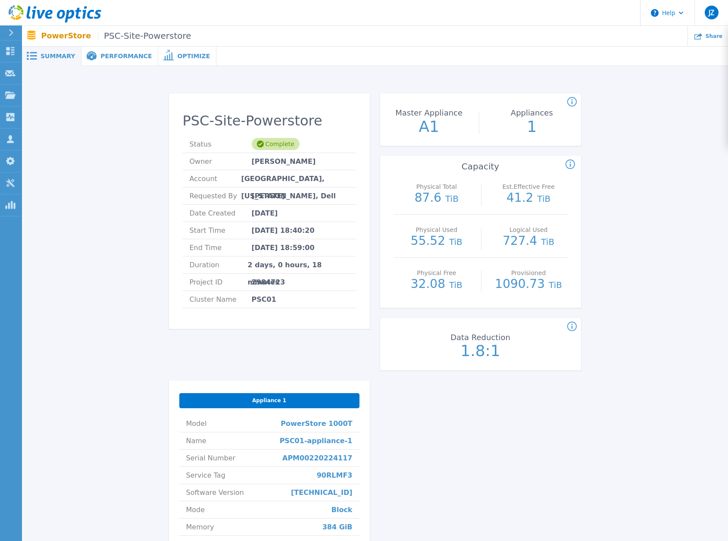
click at [110, 54] on span "Performance" at bounding box center [125, 56] width 51 height 6
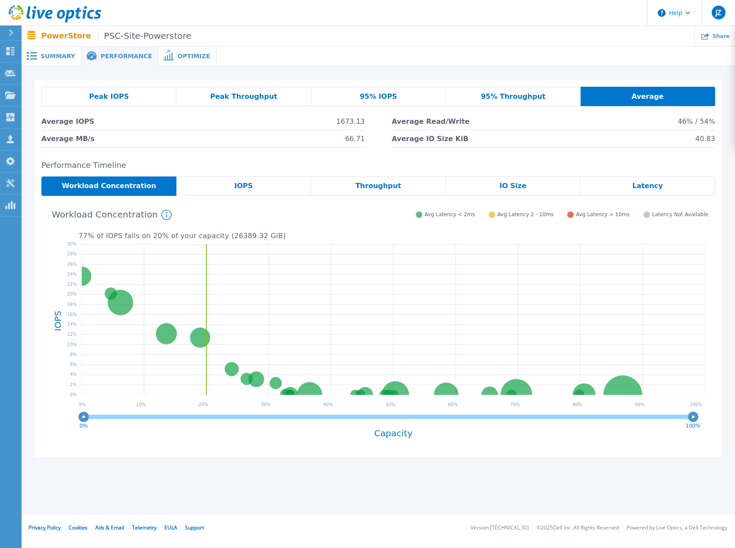
click at [232, 100] on span "Peak Throughput" at bounding box center [243, 96] width 67 height 7
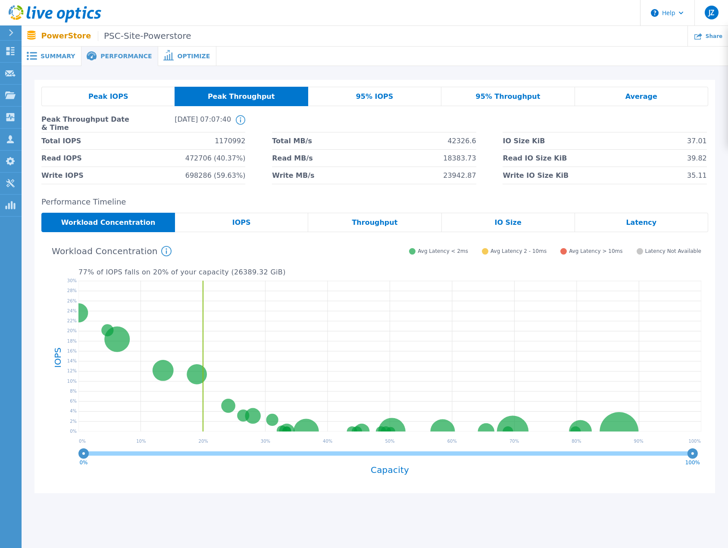
click at [113, 97] on span "Peak IOPS" at bounding box center [108, 96] width 40 height 7
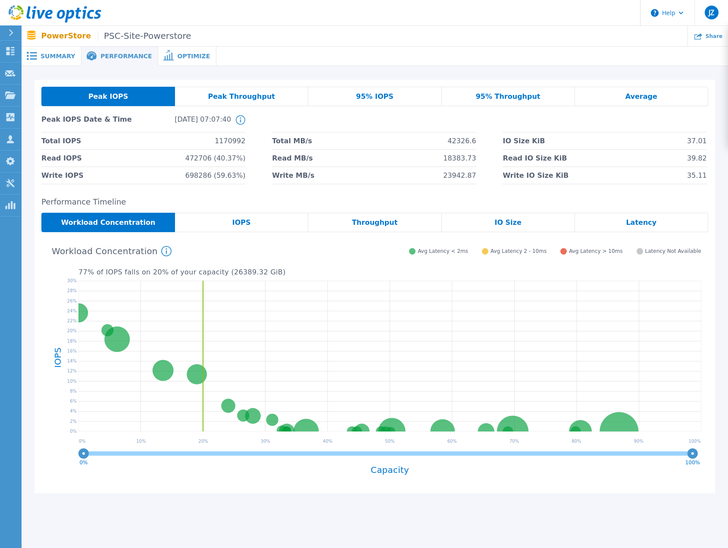
click at [235, 217] on div "IOPS" at bounding box center [241, 222] width 133 height 19
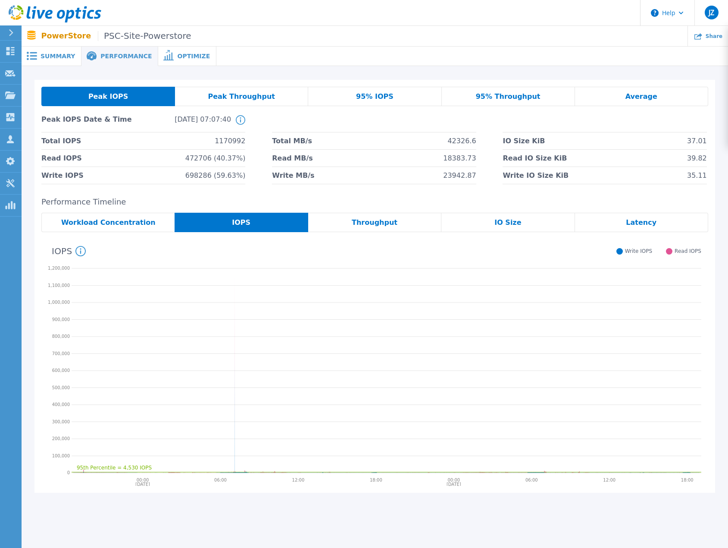
click at [228, 102] on div "Peak Throughput" at bounding box center [241, 96] width 133 height 19
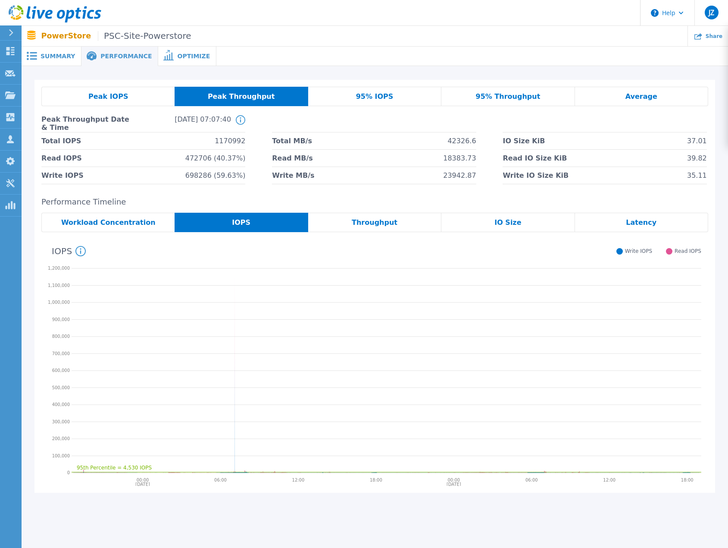
click at [388, 98] on span "95% IOPS" at bounding box center [375, 96] width 38 height 7
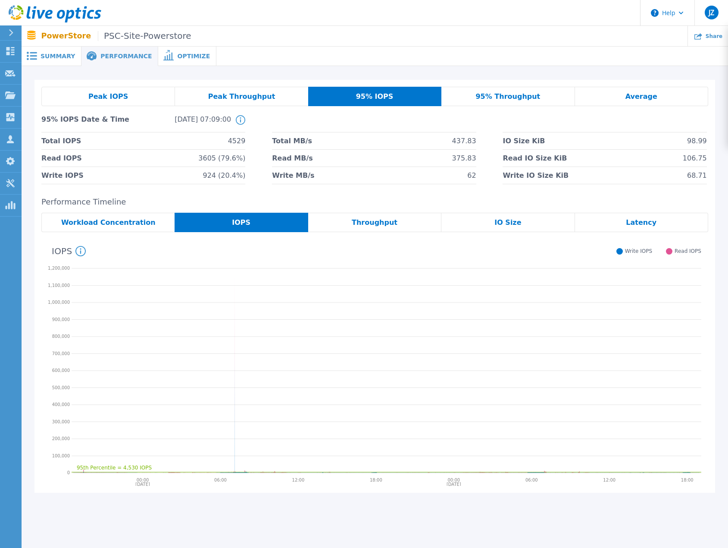
click at [479, 96] on div "95% Throughput" at bounding box center [508, 96] width 133 height 19
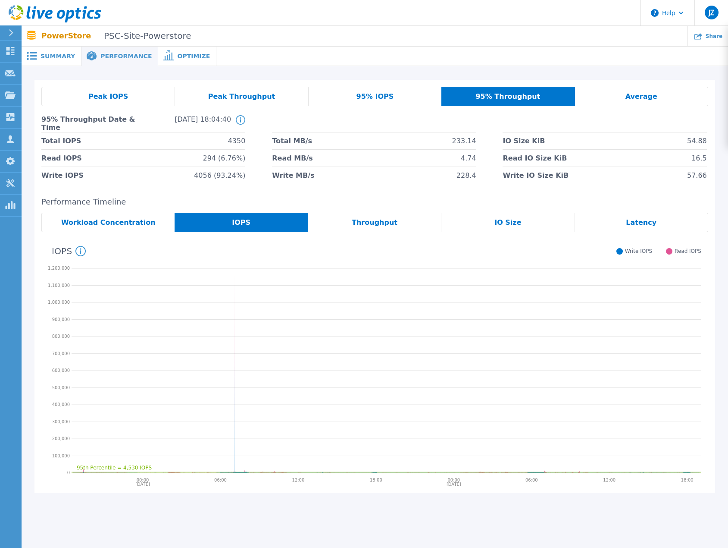
click at [506, 222] on span "IO Size" at bounding box center [508, 222] width 27 height 7
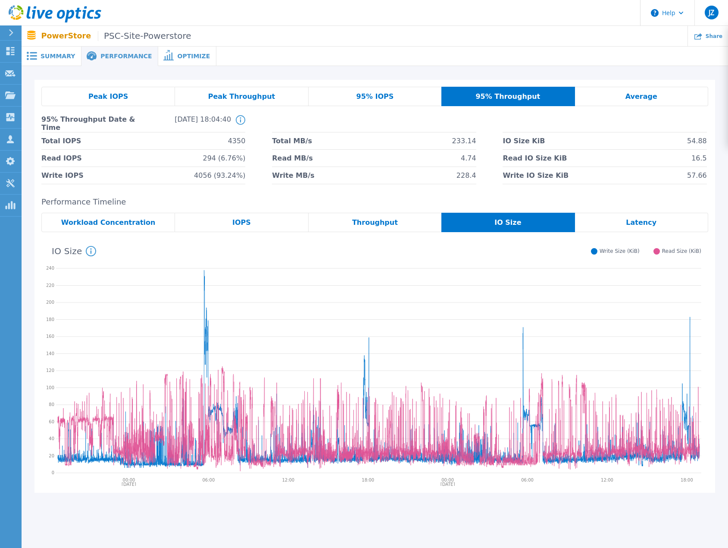
click at [261, 94] on span "Peak Throughput" at bounding box center [241, 96] width 67 height 7
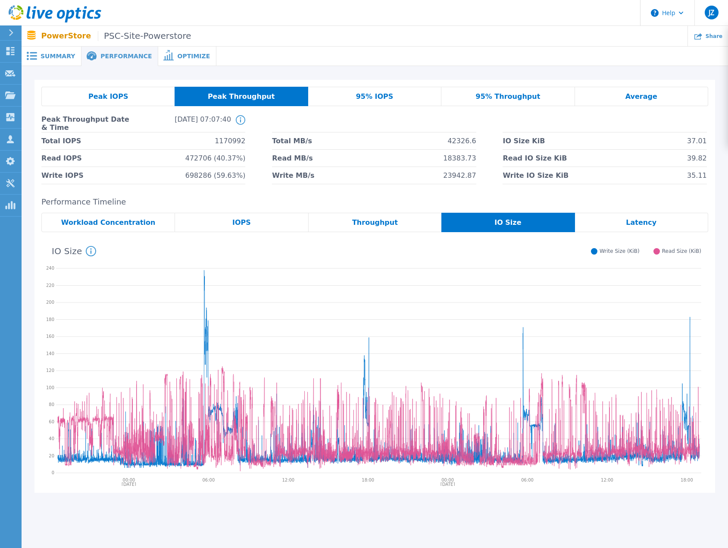
click at [141, 98] on div "Peak IOPS" at bounding box center [107, 96] width 133 height 19
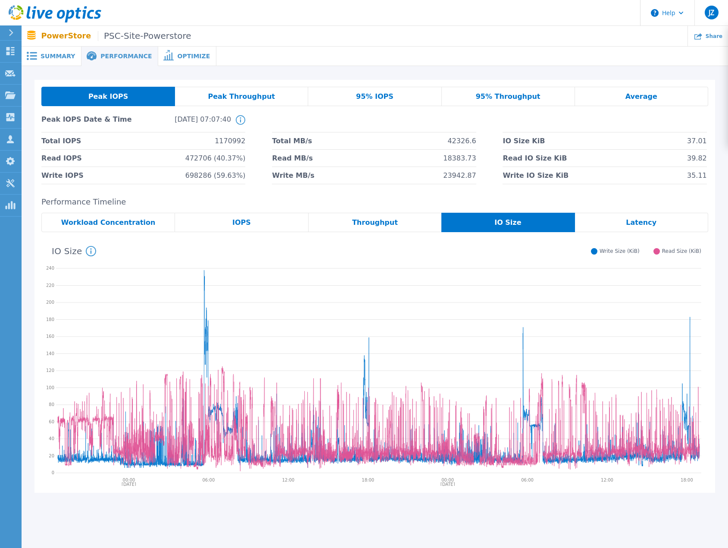
click at [255, 222] on div "IOPS" at bounding box center [241, 222] width 133 height 19
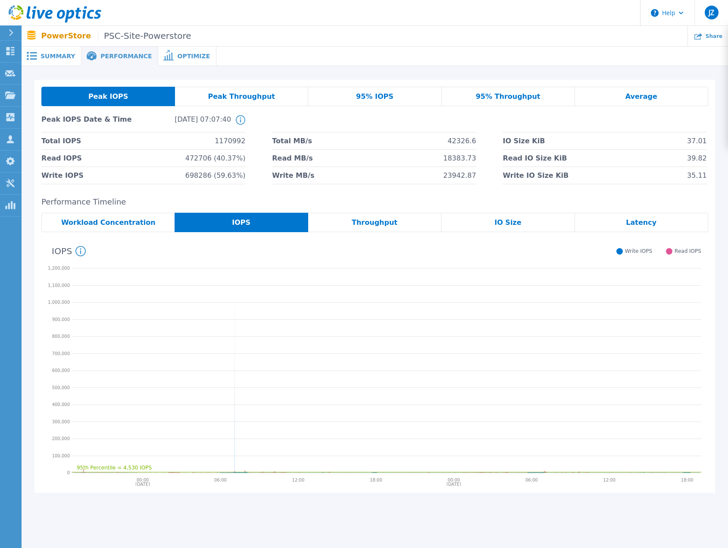
click at [282, 512] on div "Peak IOPS Peak Throughput 95% IOPS 95% Throughput Average Peak IOPS Date & Time…" at bounding box center [375, 291] width 707 height 451
click at [521, 222] on div "IO Size" at bounding box center [508, 222] width 133 height 19
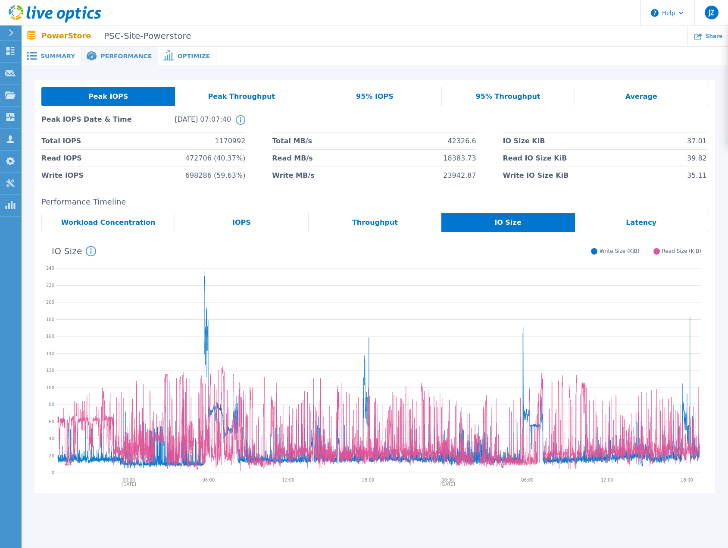
click at [237, 225] on span "IOPS" at bounding box center [241, 222] width 19 height 7
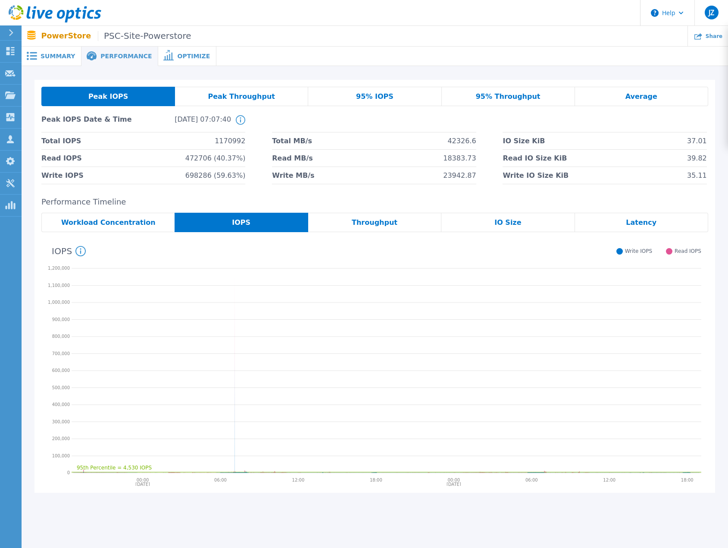
click at [248, 97] on span "Peak Throughput" at bounding box center [241, 96] width 67 height 7
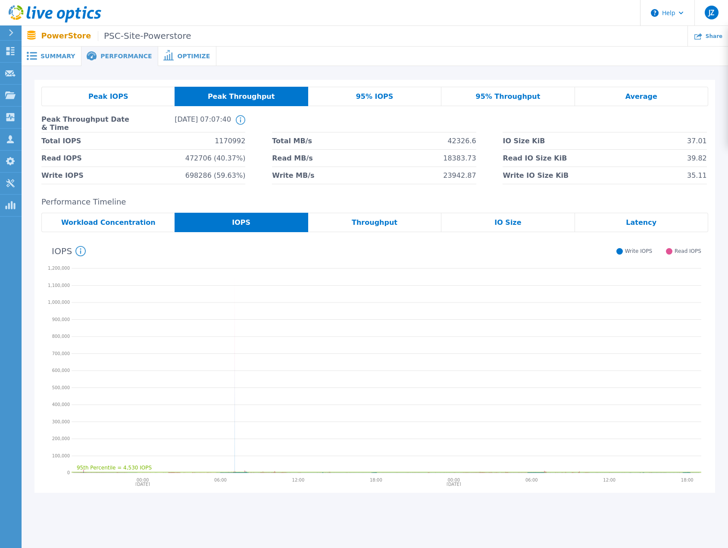
click at [128, 98] on div "Peak IOPS" at bounding box center [107, 96] width 133 height 19
